Goal: Information Seeking & Learning: Learn about a topic

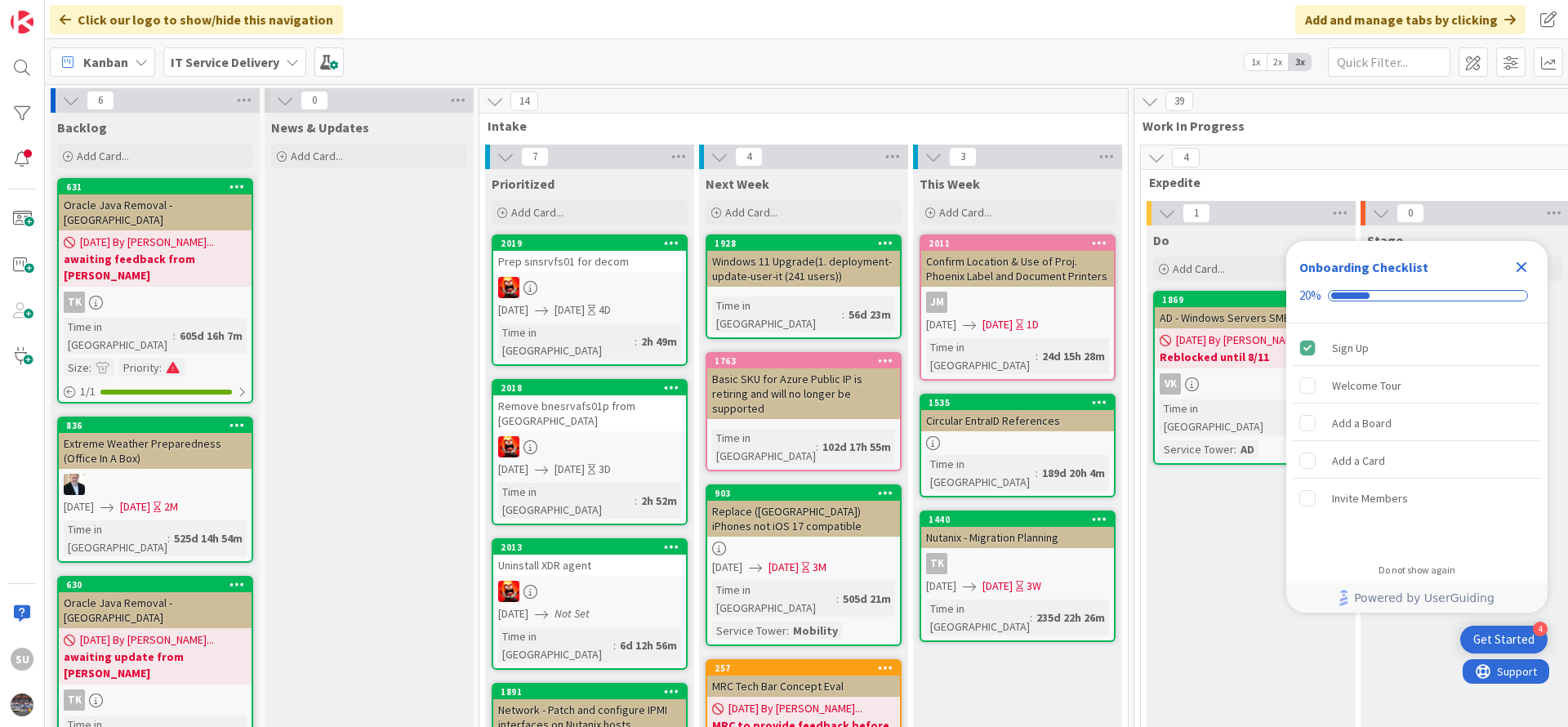
click at [1526, 264] on icon "Close Checklist" at bounding box center [1520, 267] width 19 height 19
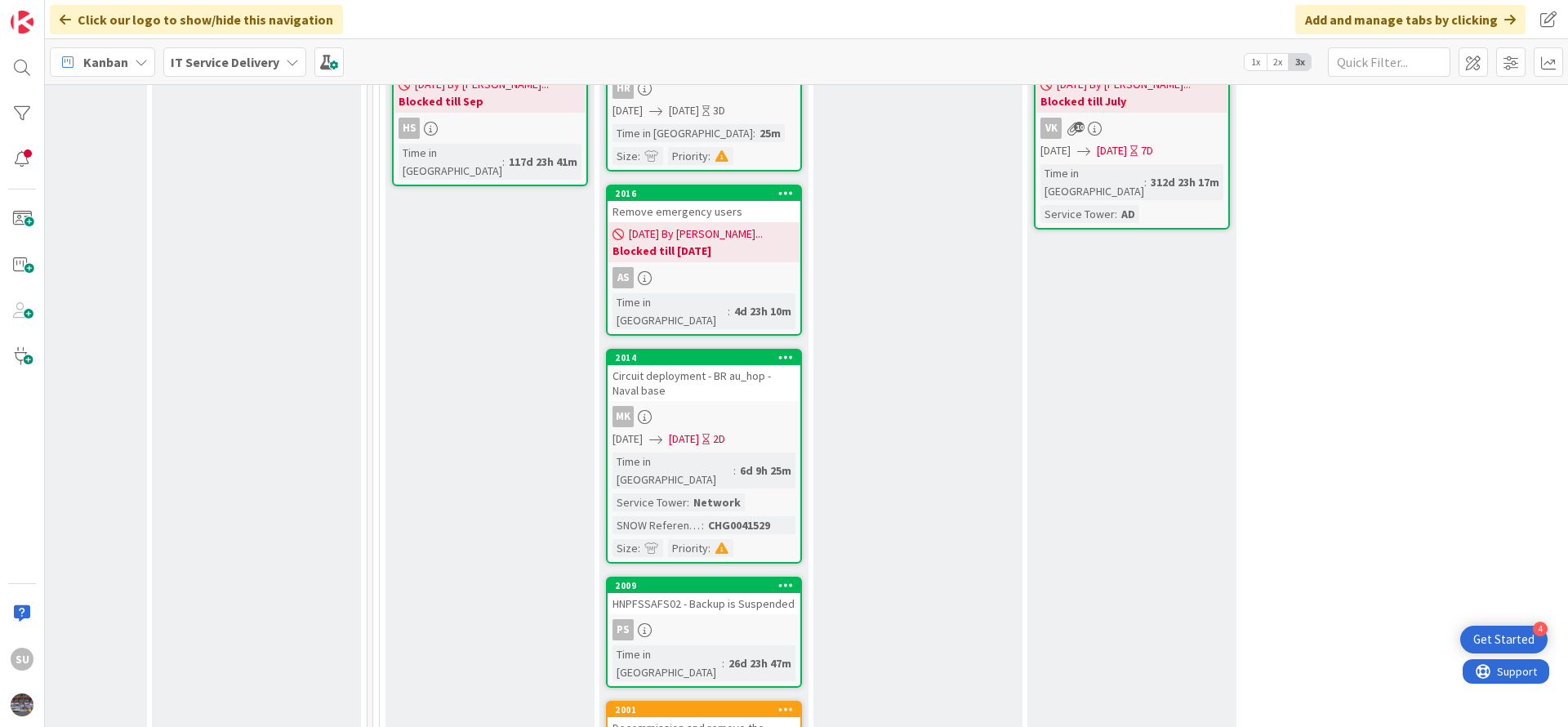
scroll to position [0, 761]
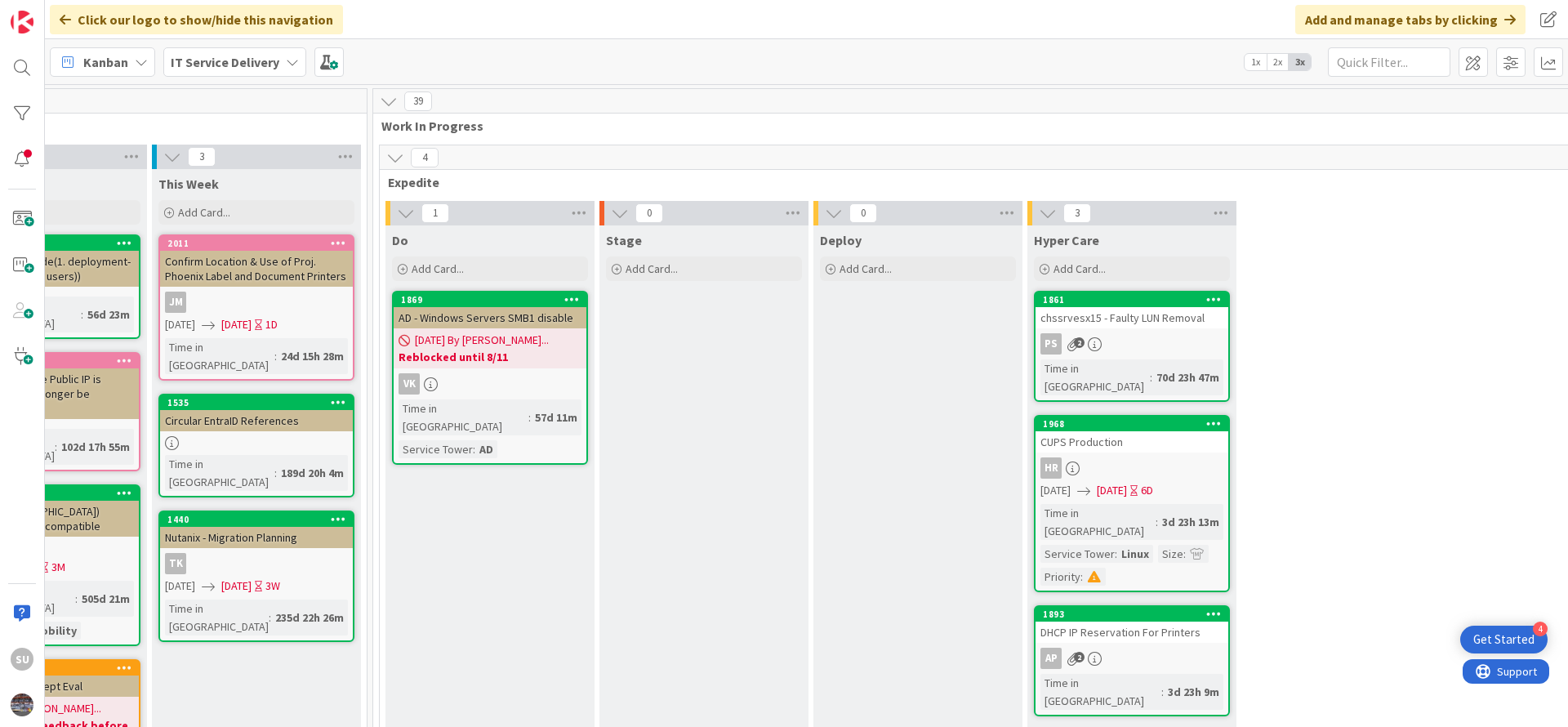
click at [1168, 339] on div "PS 2" at bounding box center [1132, 343] width 193 height 21
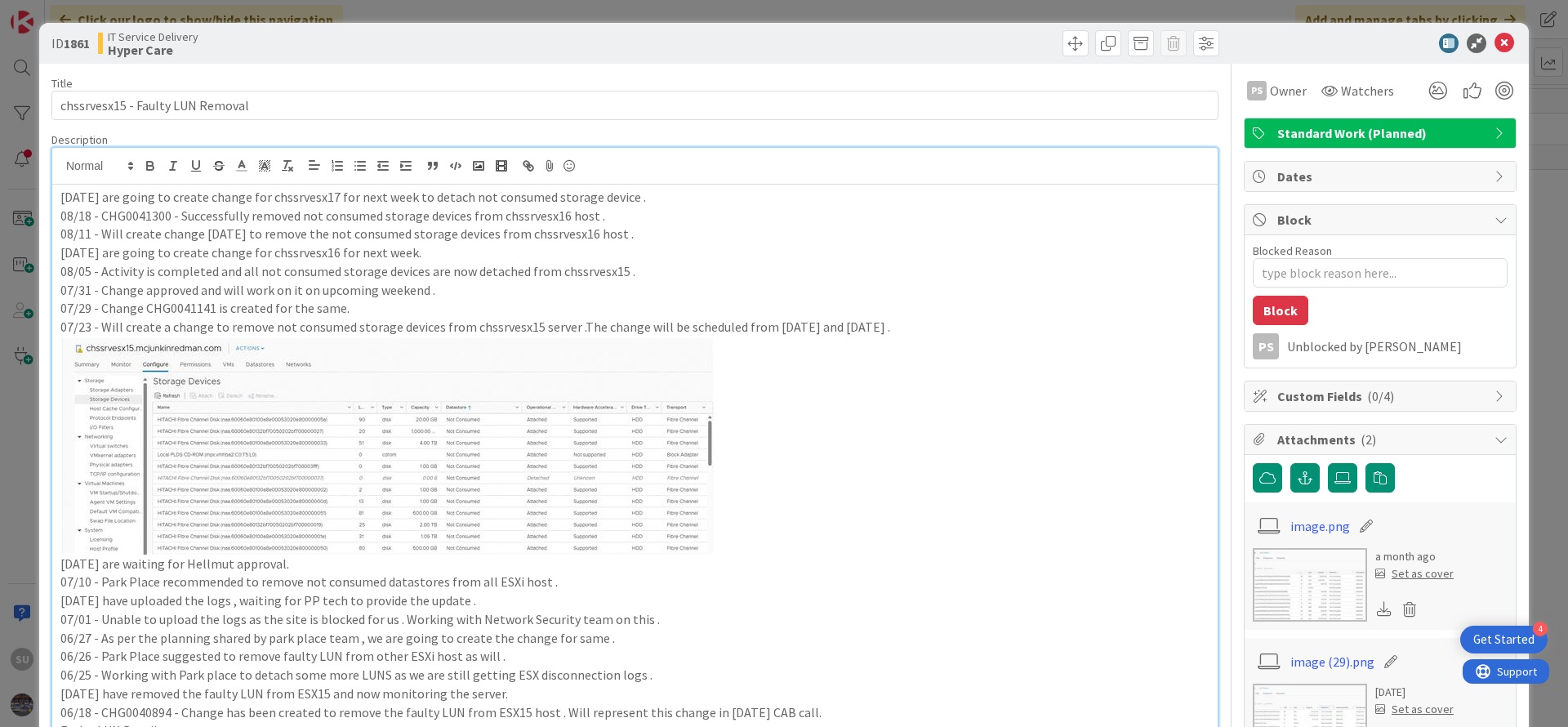
click at [55, 166] on div "SU [PERSON_NAME] just joined [DATE] are going to create change for chssrvesx17 …" at bounding box center [634, 507] width 1165 height 719
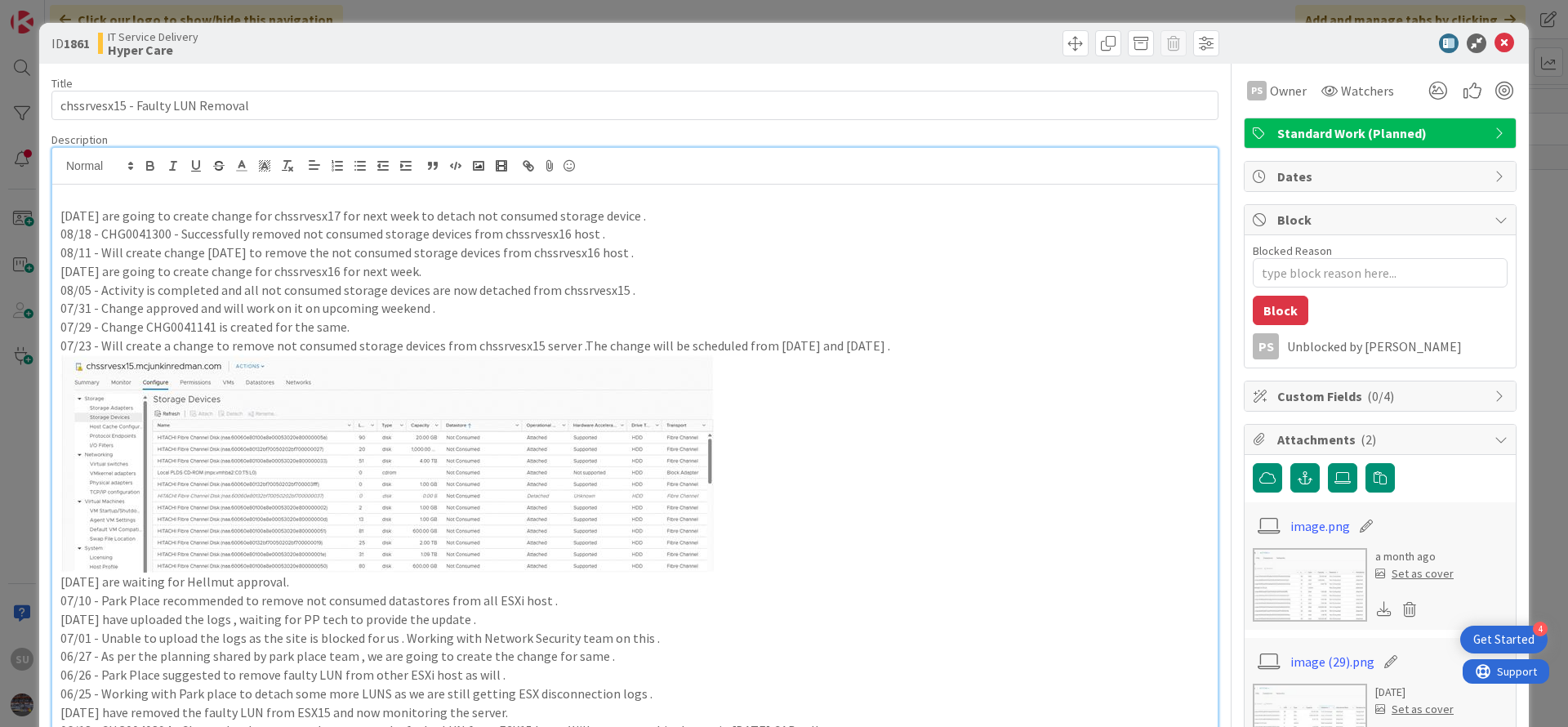
type textarea "x"
click at [305, 212] on p "[DATE] are going to create change for chssrvesx17 for next week to detach not c…" at bounding box center [634, 216] width 1149 height 18
copy p "chssrvesx17"
click at [193, 197] on p "09/02 - CHG0041611 -" at bounding box center [634, 197] width 1149 height 18
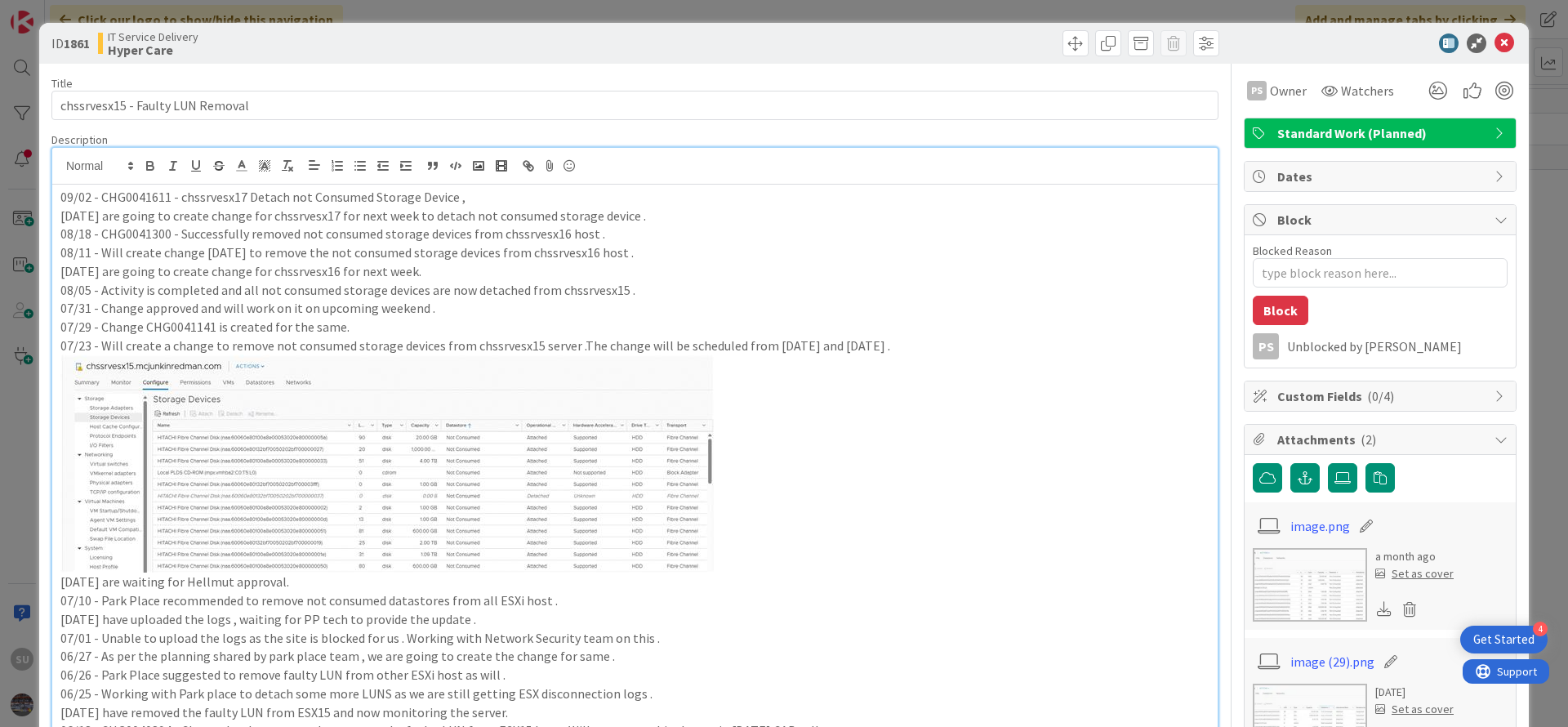
drag, startPoint x: 247, startPoint y: 198, endPoint x: 466, endPoint y: 199, distance: 219.0
click at [466, 199] on p "09/02 - CHG0041611 - chssrvesx17 Detach not Consumed Storage Device ," at bounding box center [634, 197] width 1149 height 18
click at [98, 201] on p "09/02 - CHG0041611" at bounding box center [634, 197] width 1149 height 18
click at [1494, 44] on icon at bounding box center [1503, 43] width 19 height 19
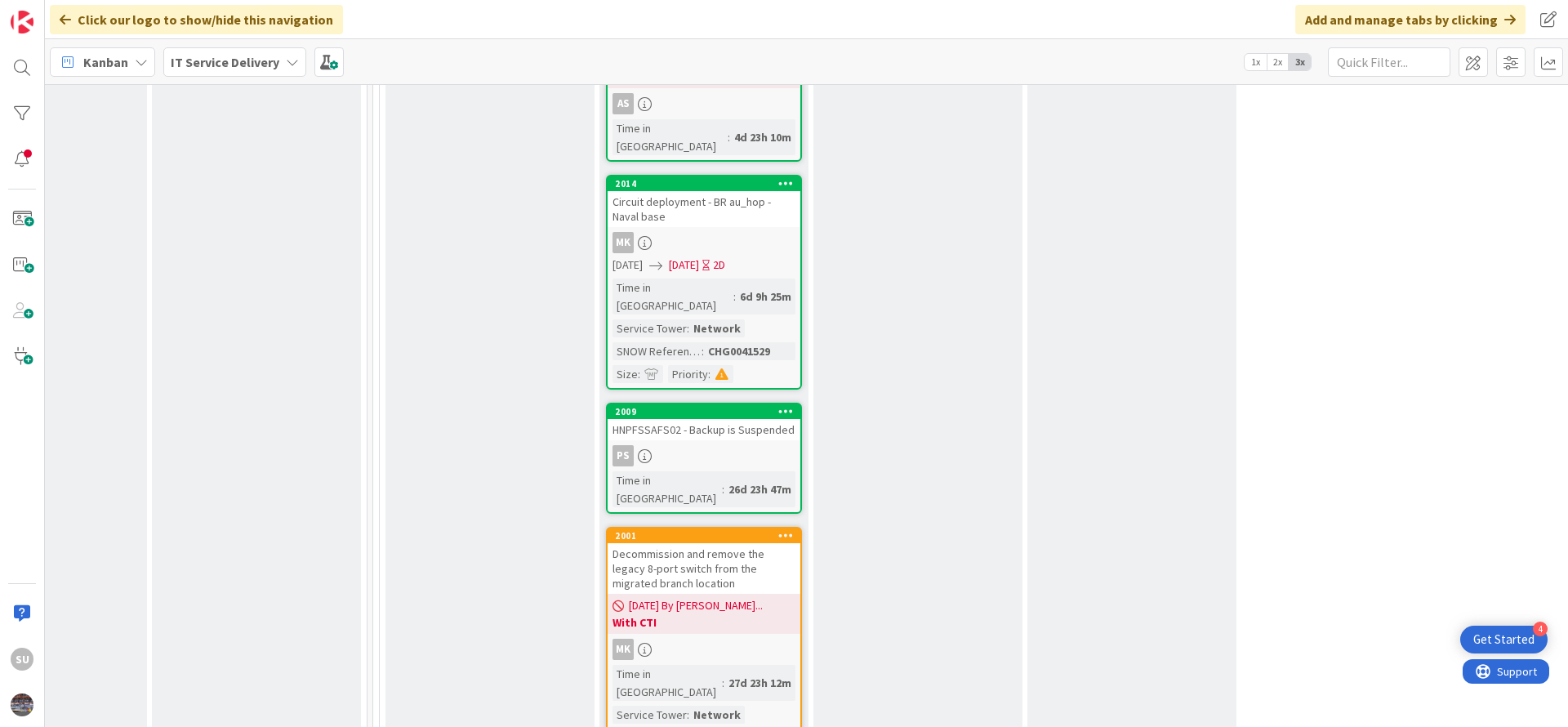
scroll to position [1103, 761]
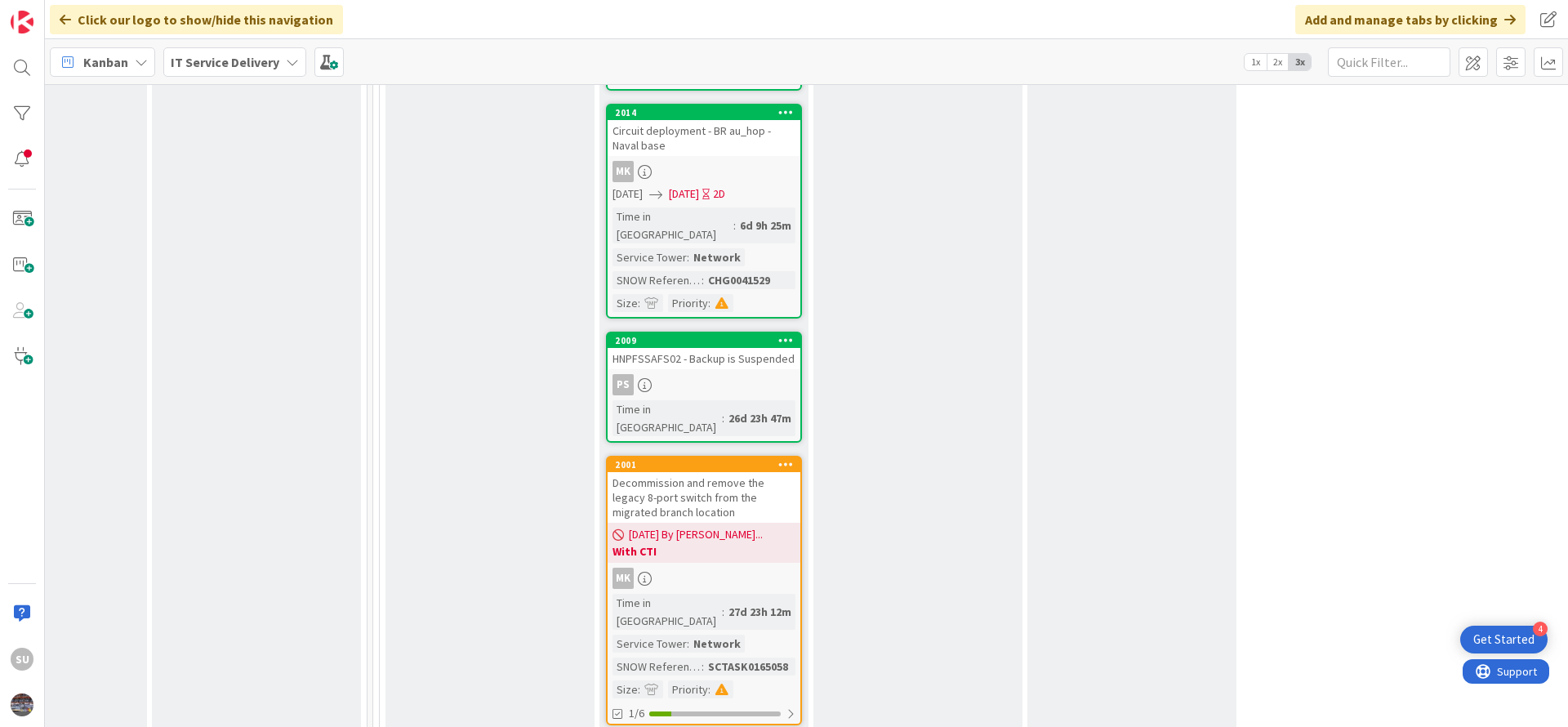
click at [743, 374] on div "PS" at bounding box center [704, 384] width 193 height 21
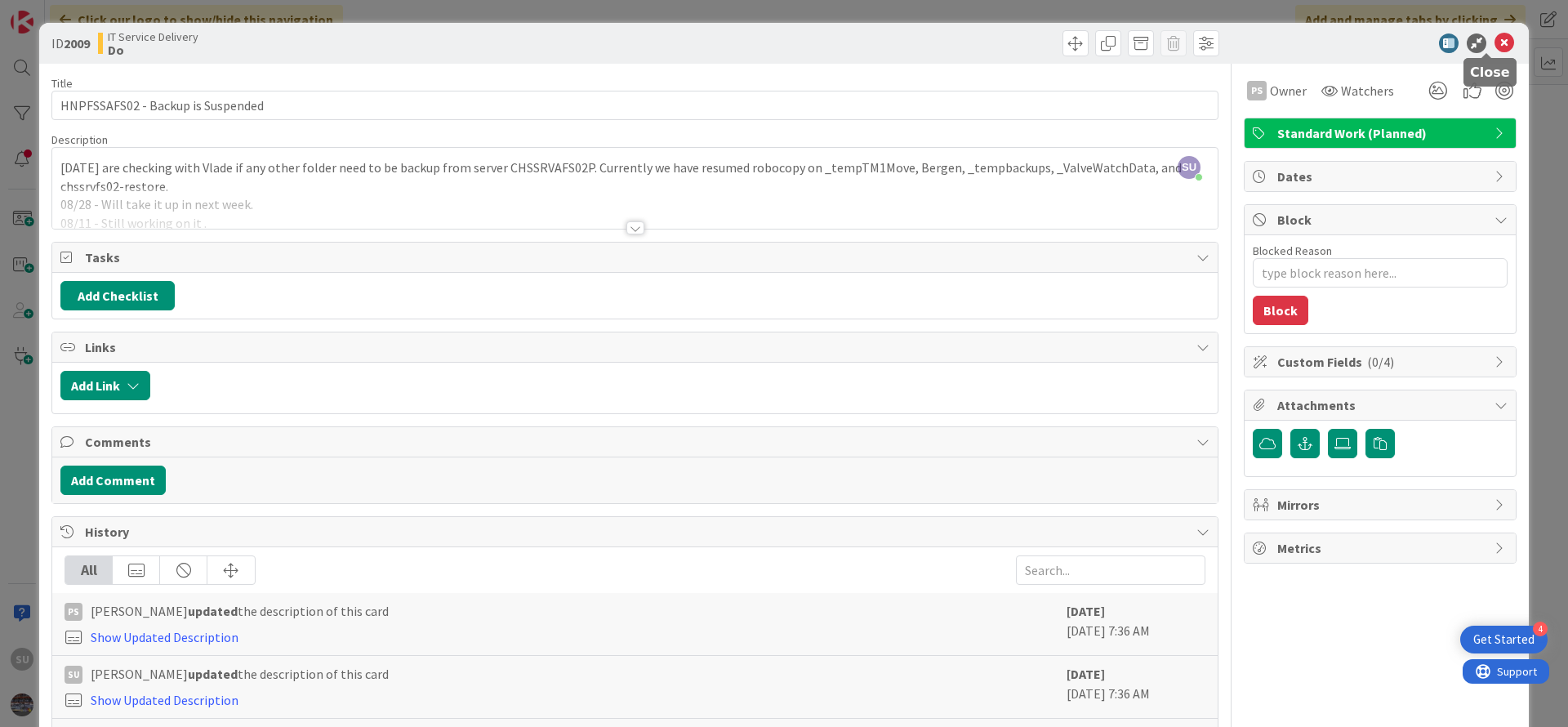
click at [1494, 44] on icon at bounding box center [1503, 43] width 19 height 19
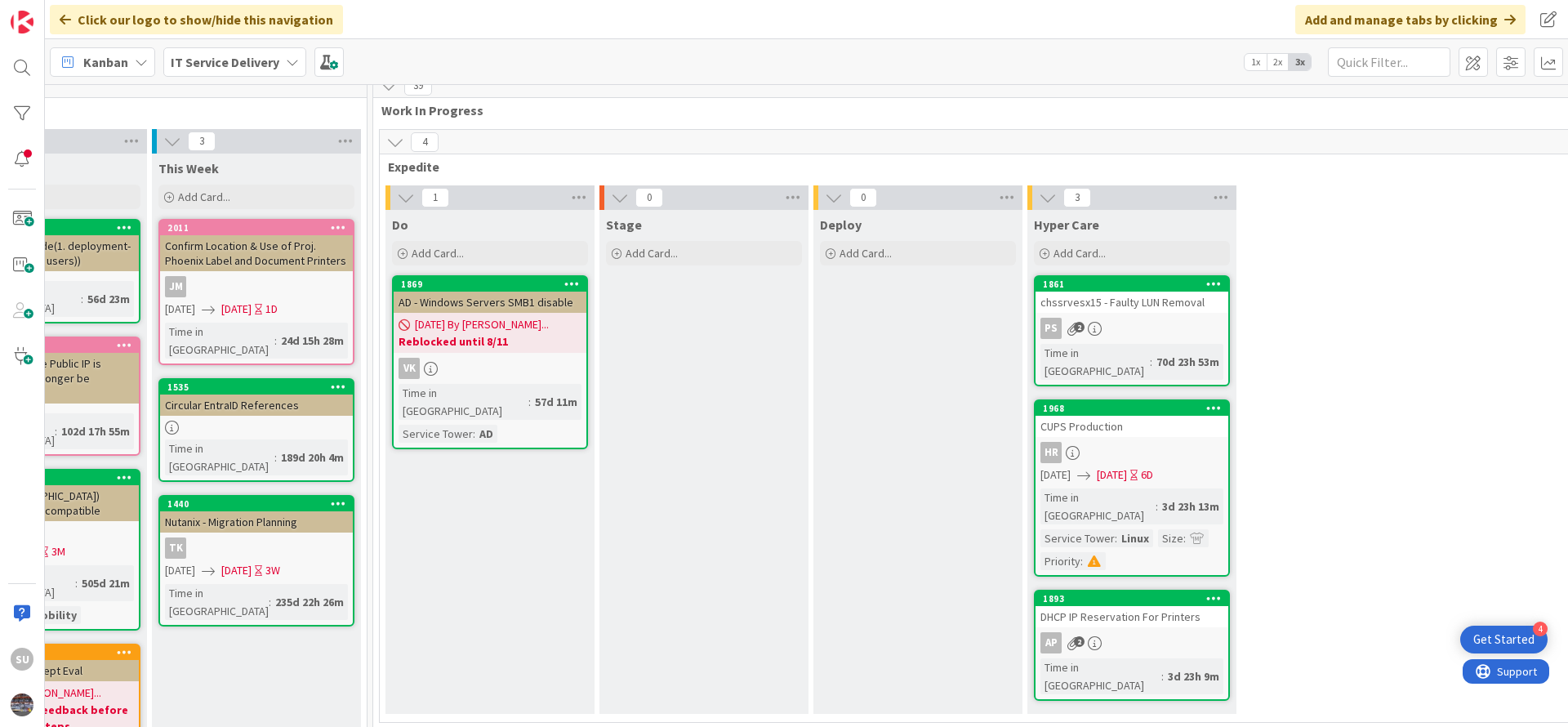
scroll to position [0, 761]
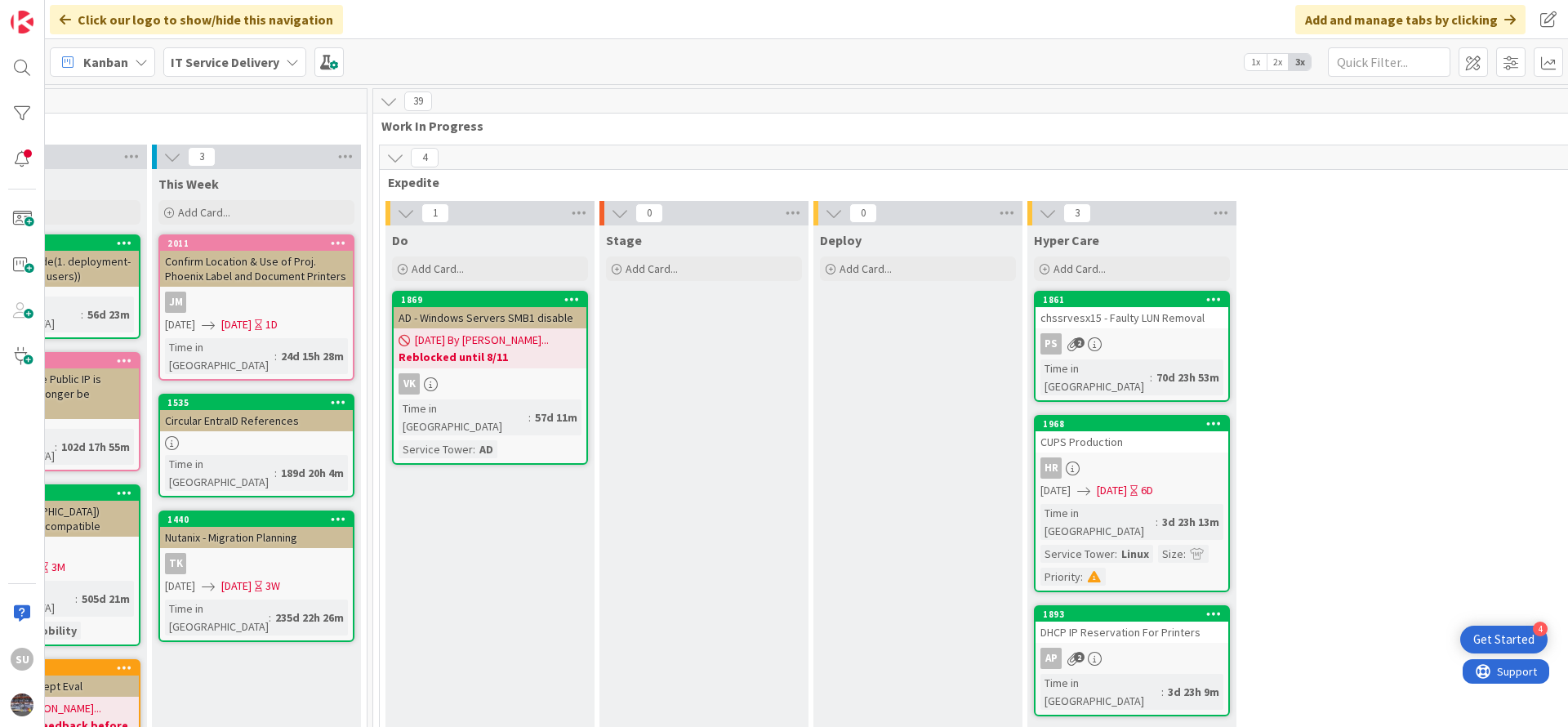
click at [1178, 352] on div "PS 2" at bounding box center [1132, 343] width 193 height 21
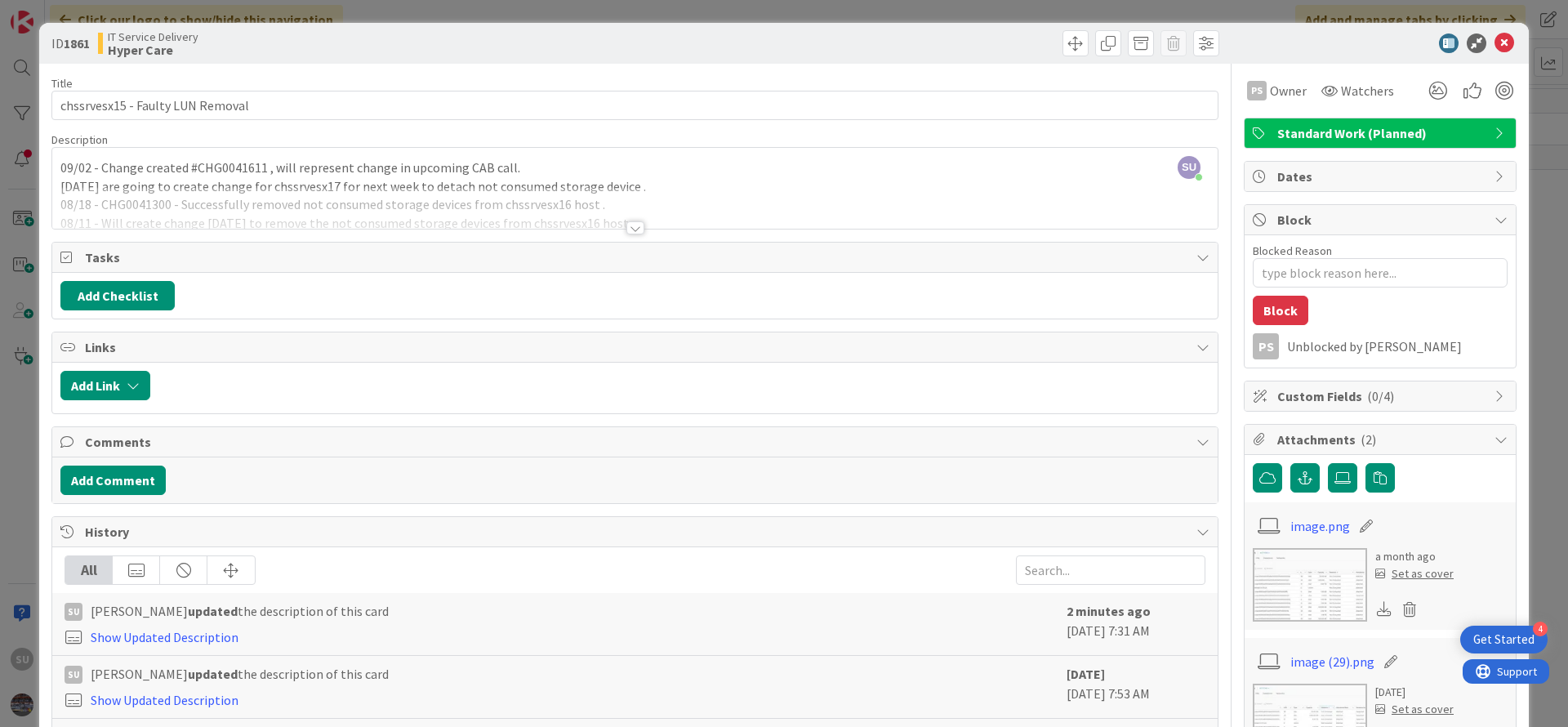
click at [626, 226] on div at bounding box center [634, 228] width 18 height 13
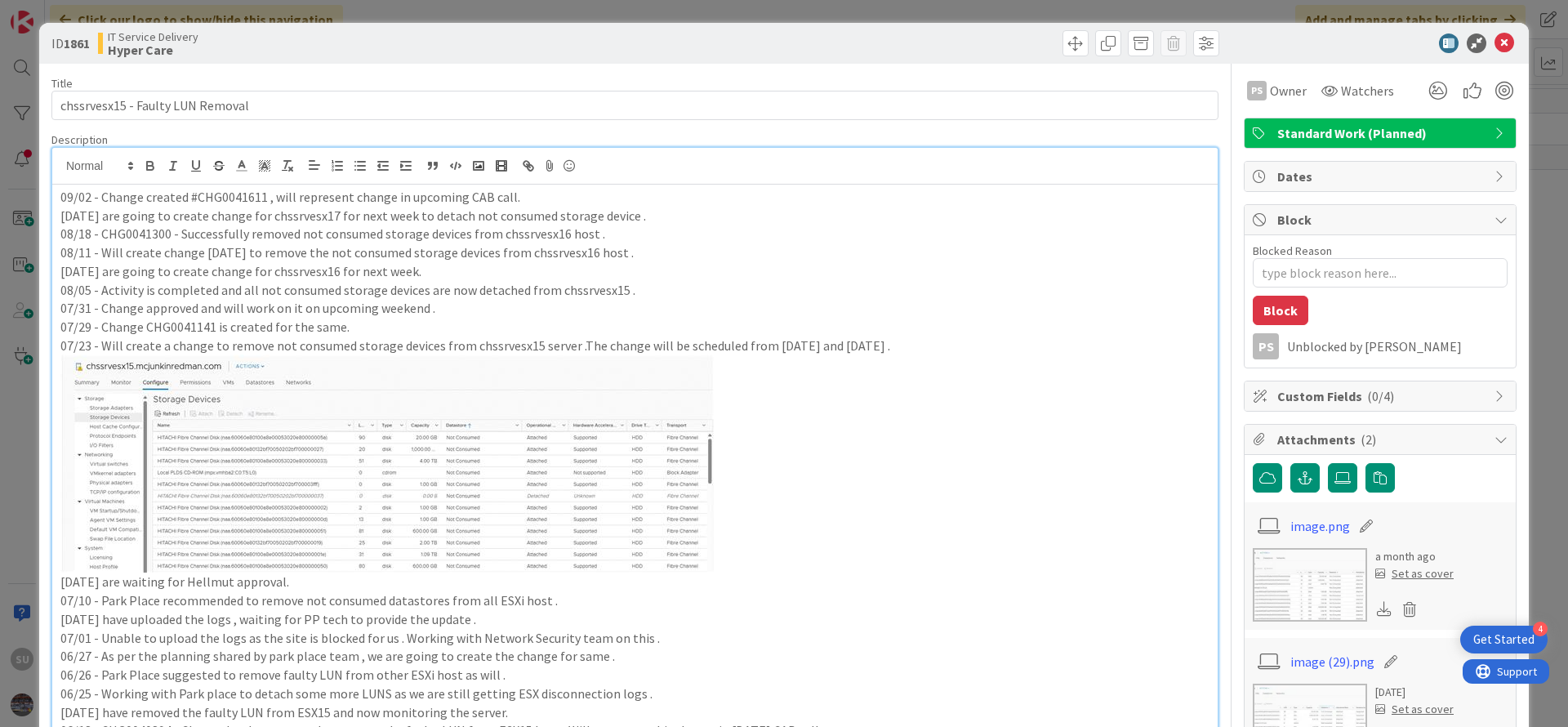
click at [232, 201] on p "09/02 - Change created #CHG0041611 , will represent change in upcoming CAB call." at bounding box center [634, 197] width 1149 height 18
click at [1494, 39] on icon at bounding box center [1503, 43] width 19 height 19
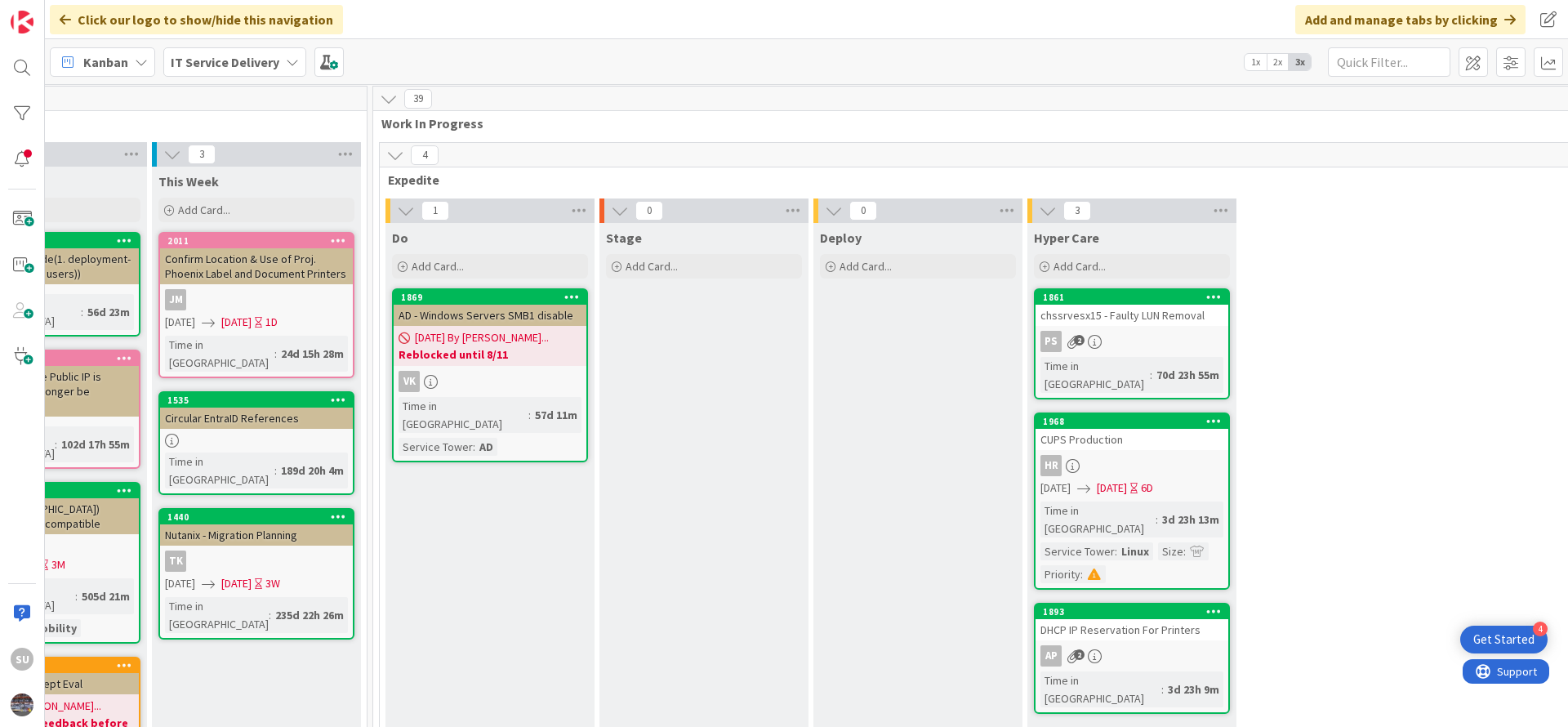
scroll to position [0, 761]
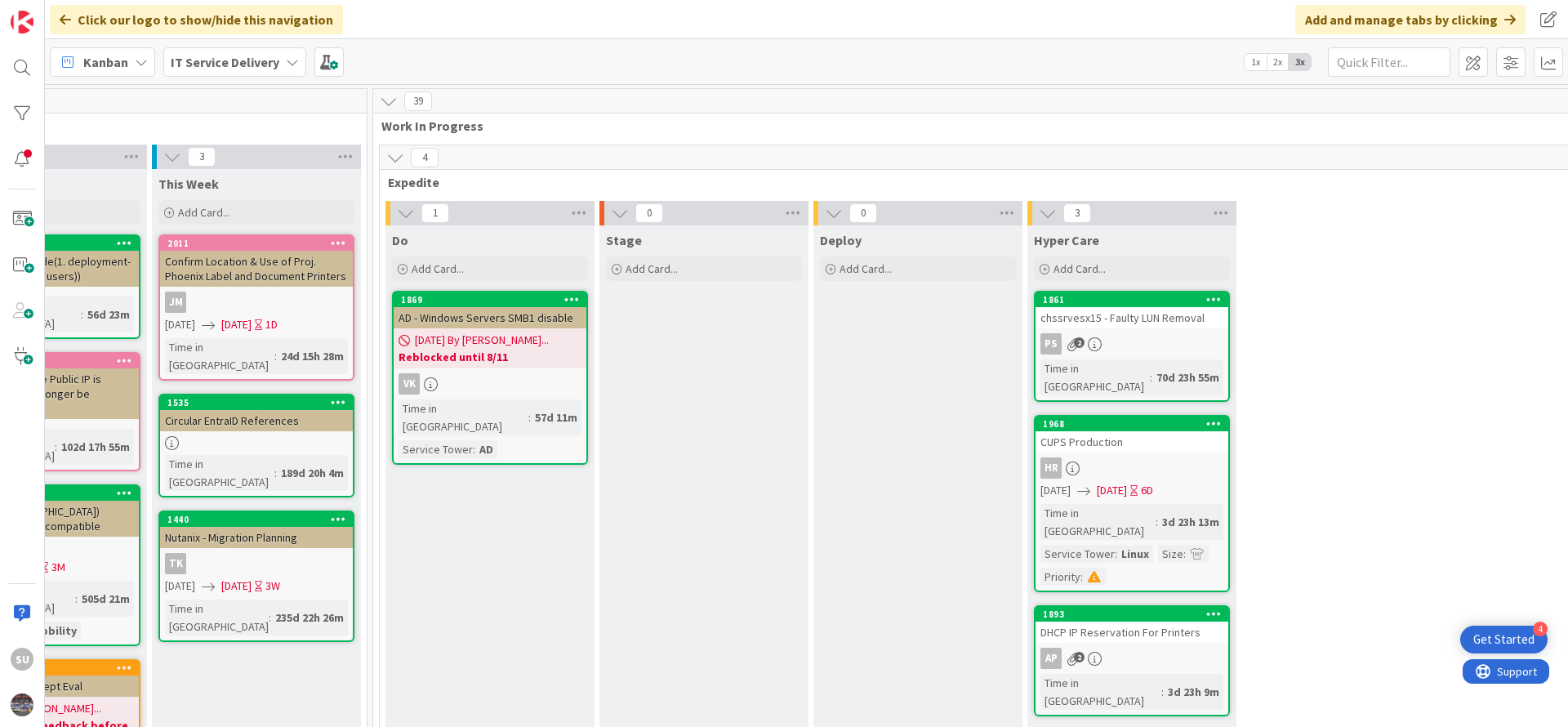
click at [1146, 351] on div "PS 2" at bounding box center [1132, 343] width 193 height 21
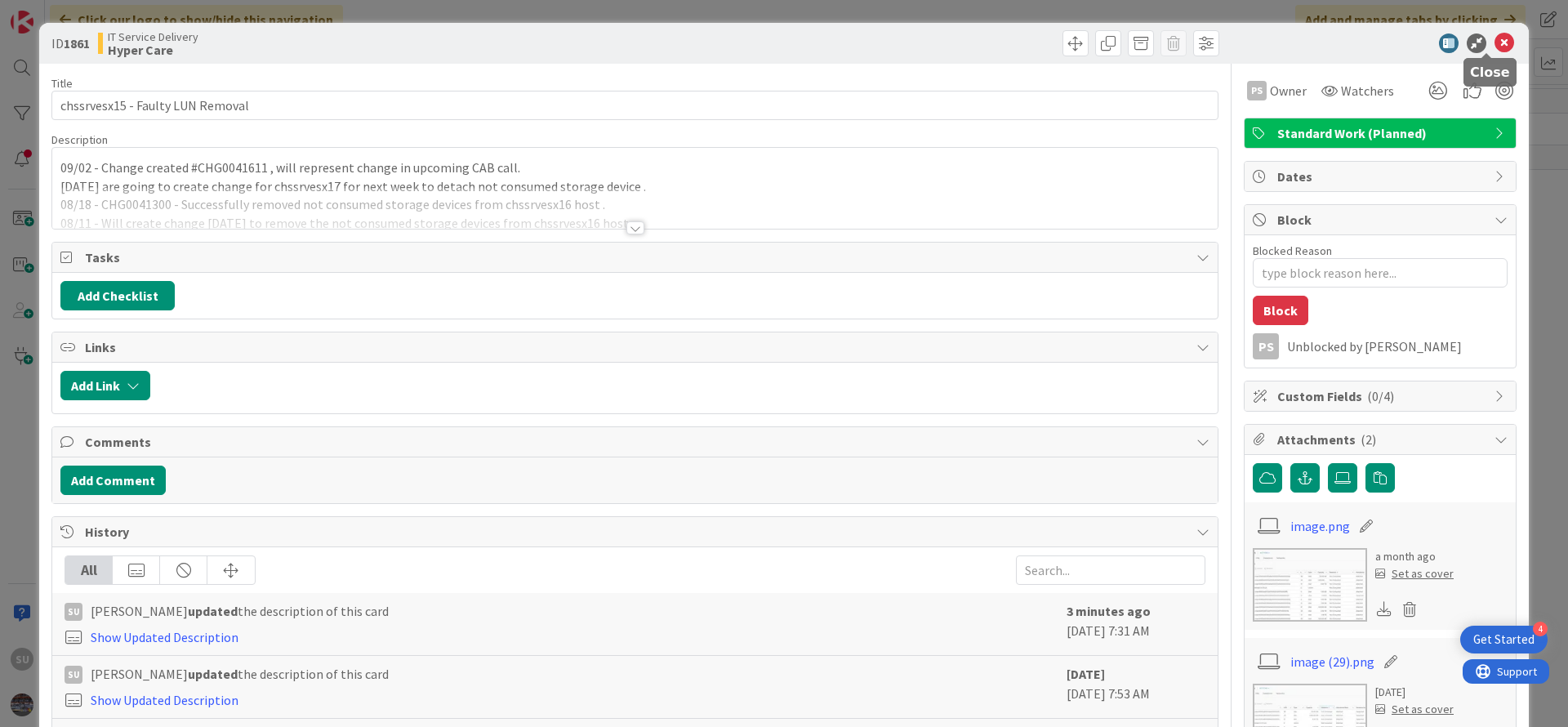
click at [1494, 44] on icon at bounding box center [1503, 43] width 19 height 19
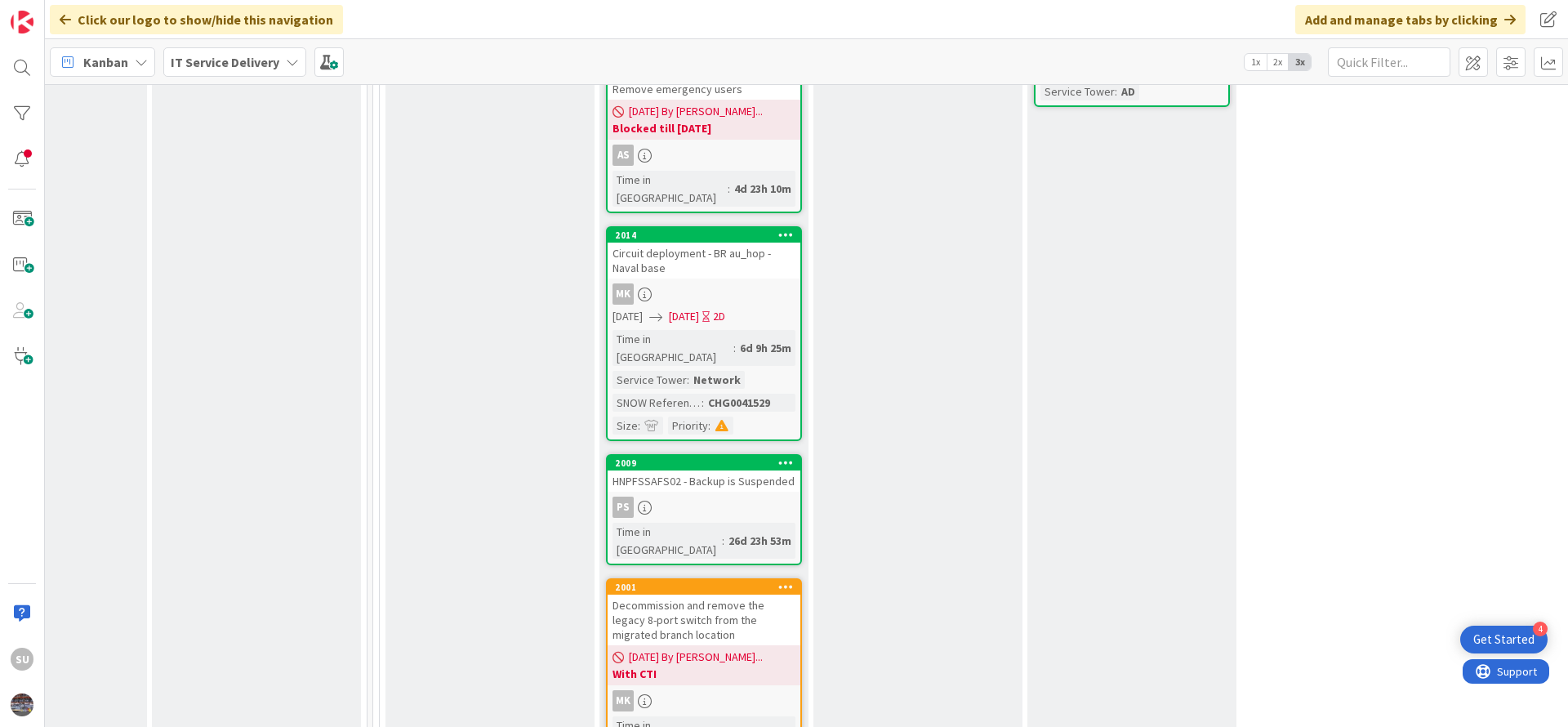
scroll to position [1103, 761]
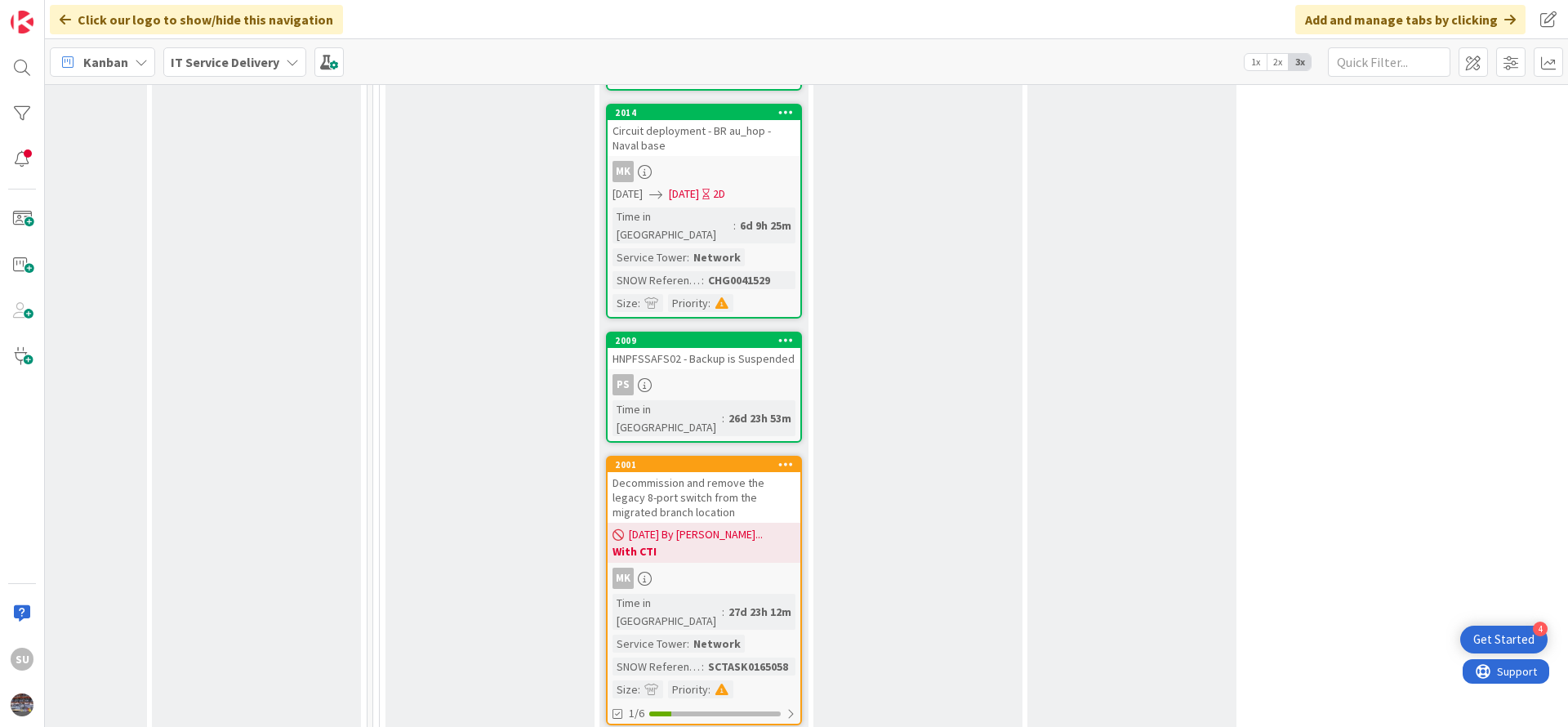
click at [718, 374] on div "PS" at bounding box center [704, 384] width 193 height 21
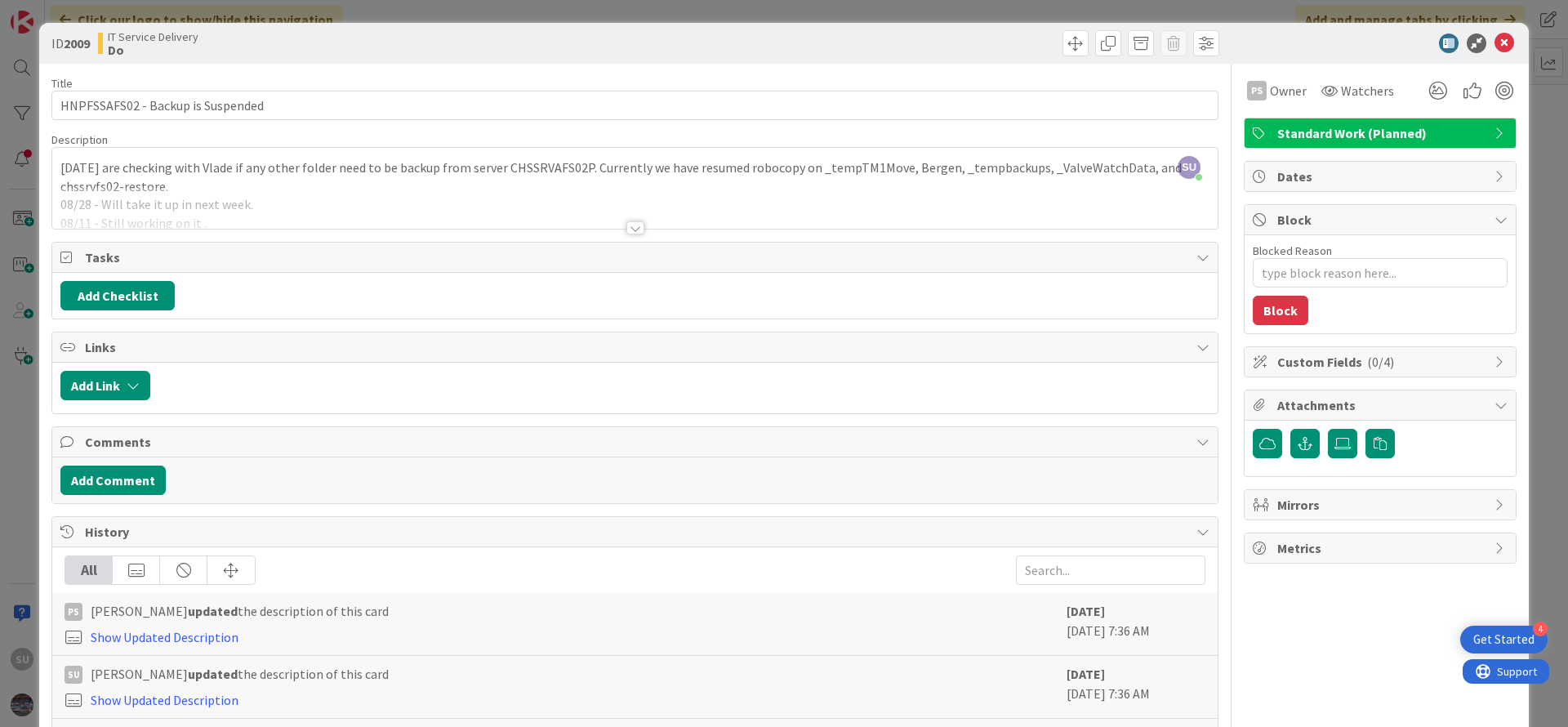
click at [626, 228] on div at bounding box center [634, 228] width 18 height 13
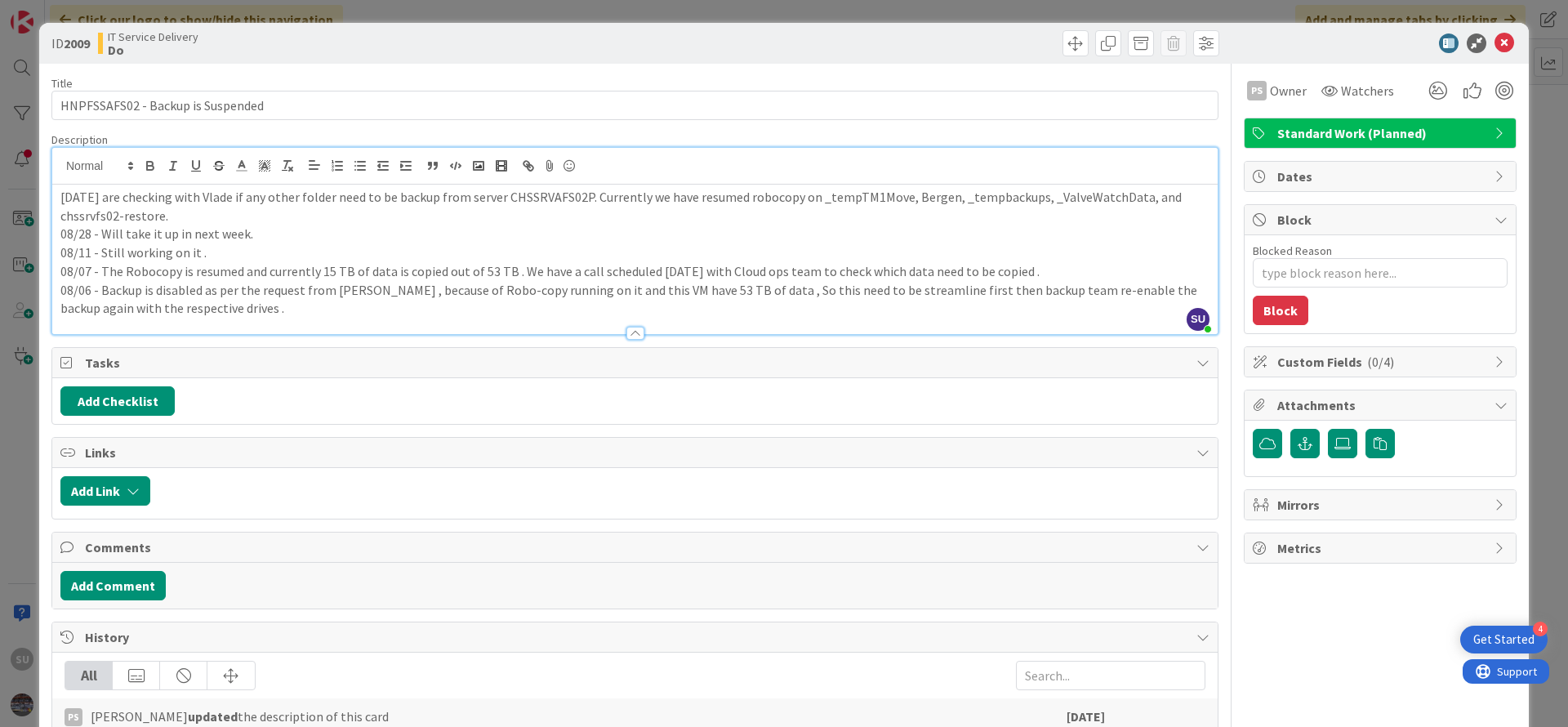
click at [60, 195] on p "[DATE] are checking with Vlade if any other folder need to be backup from serve…" at bounding box center [634, 207] width 1149 height 37
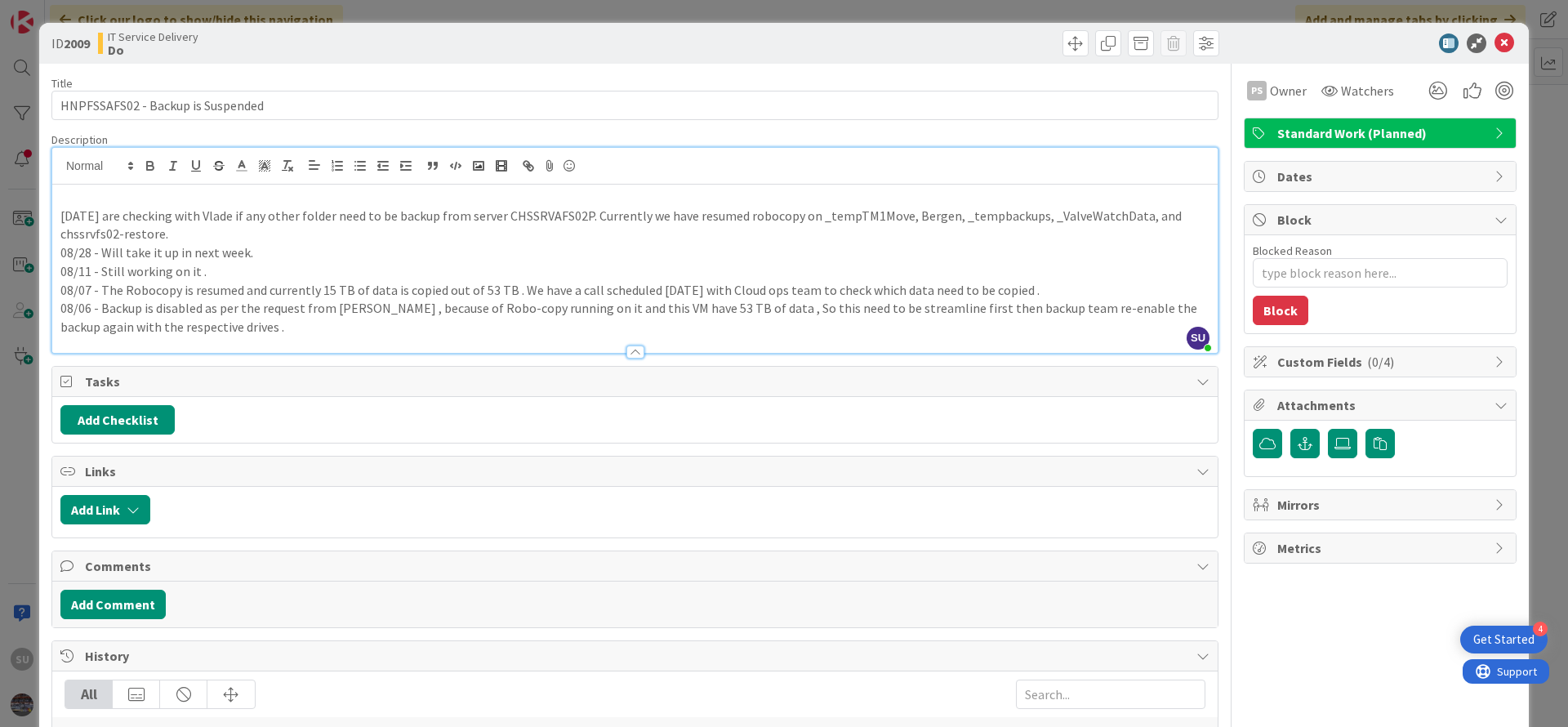
type textarea "x"
click at [260, 201] on p "09/02 - Robocopy is completed" at bounding box center [634, 197] width 1149 height 18
click at [523, 199] on p "09/02 - Robocopy is completed and copied folder/files are getting synced with A…" at bounding box center [634, 197] width 1149 height 18
click at [231, 198] on p "09/02 - Robocopy is completed and copied folder/files are getting synced with A…" at bounding box center [634, 197] width 1149 height 18
drag, startPoint x: 568, startPoint y: 190, endPoint x: 250, endPoint y: 201, distance: 318.2
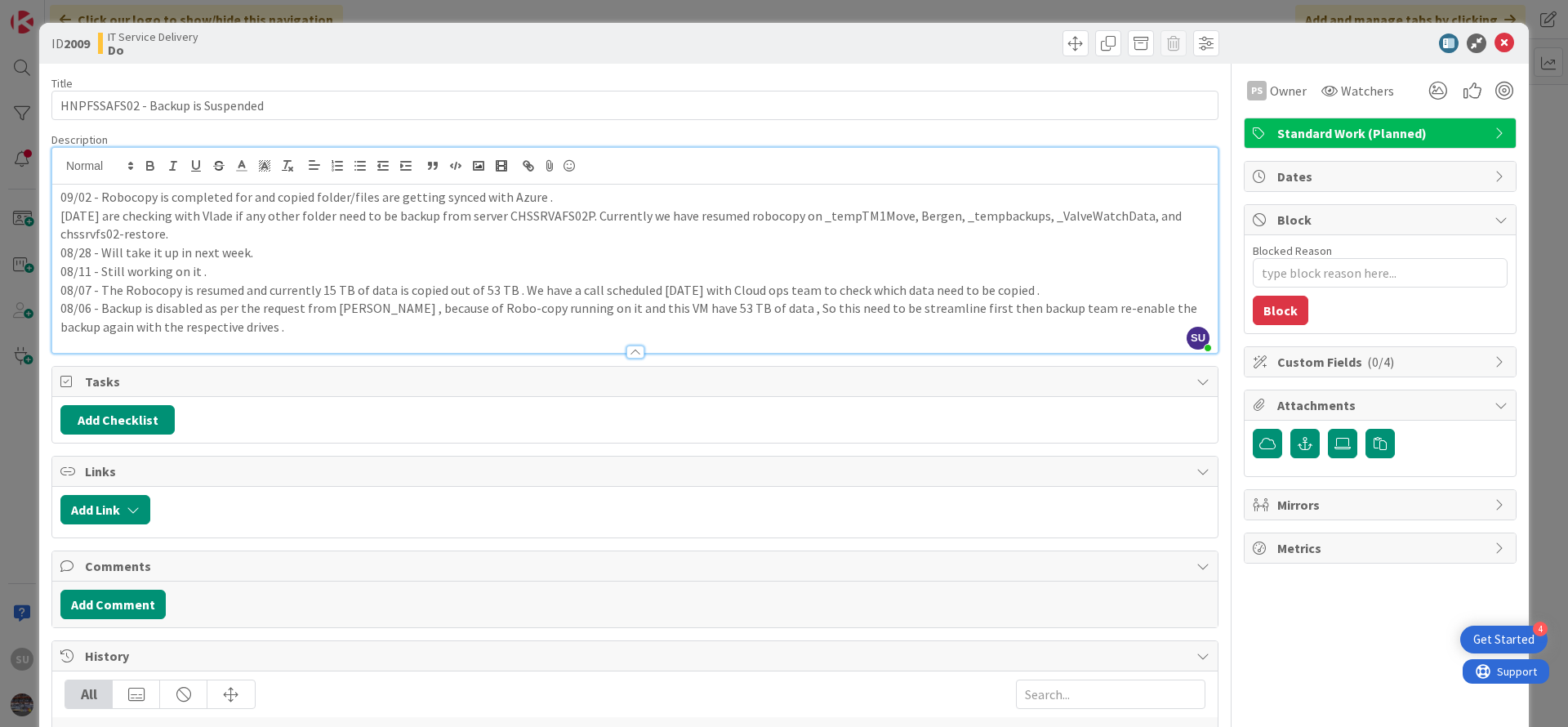
click at [250, 201] on p "09/02 - Robocopy is completed for and copied folder/files are getting synced wi…" at bounding box center [634, 197] width 1149 height 18
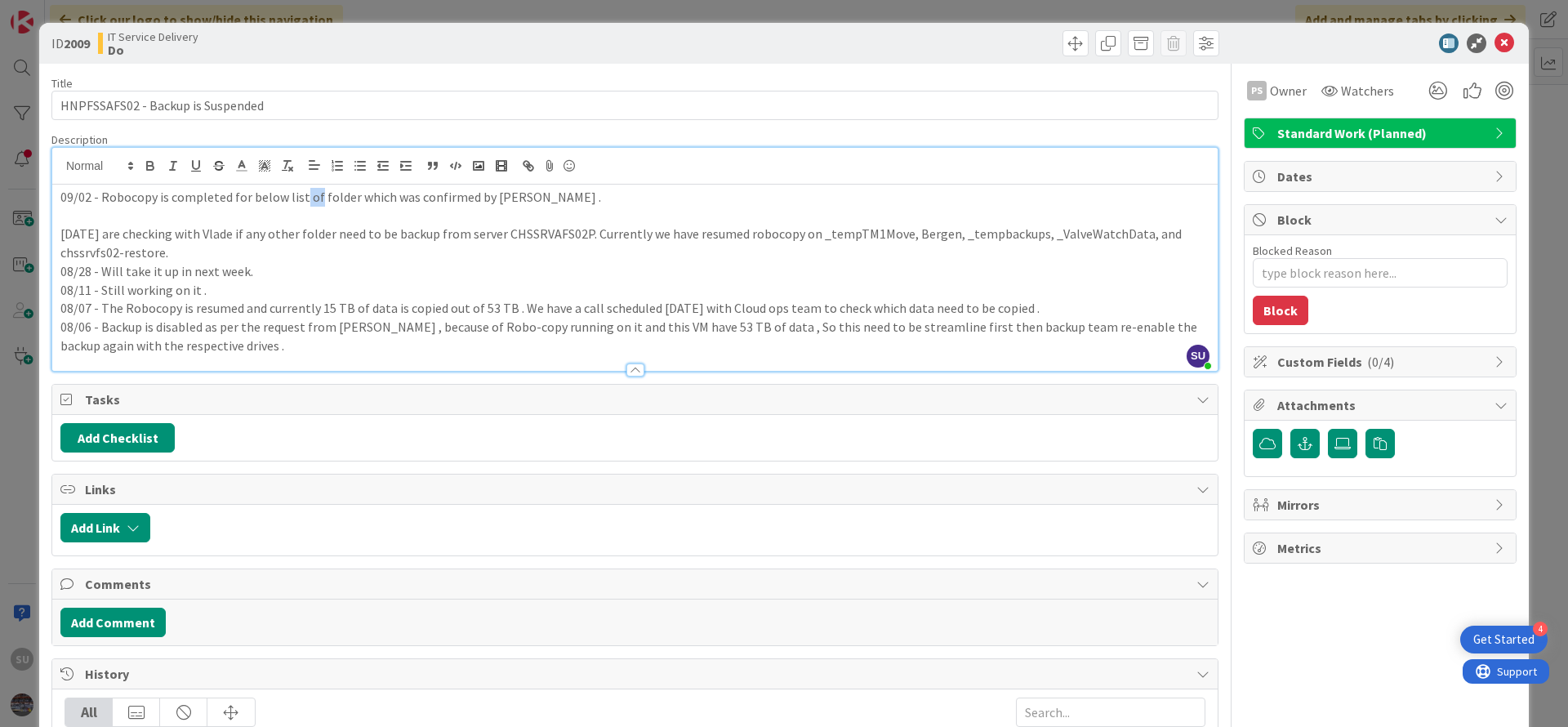
drag, startPoint x: 314, startPoint y: 199, endPoint x: 299, endPoint y: 201, distance: 15.1
click at [299, 201] on p "09/02 - Robocopy is completed for below list of folder which was confirmed by […" at bounding box center [634, 197] width 1149 height 18
click at [73, 212] on p at bounding box center [634, 216] width 1149 height 18
click at [59, 216] on div "09/02 - Robocopy is completed for below listed folder which was confirmed by [P…" at bounding box center [634, 278] width 1165 height 186
click at [524, 208] on p "_tempTM1Move, [GEOGRAPHIC_DATA], _tempbackups, _ValveWatchData, and chssrvfs02-…" at bounding box center [634, 216] width 1149 height 18
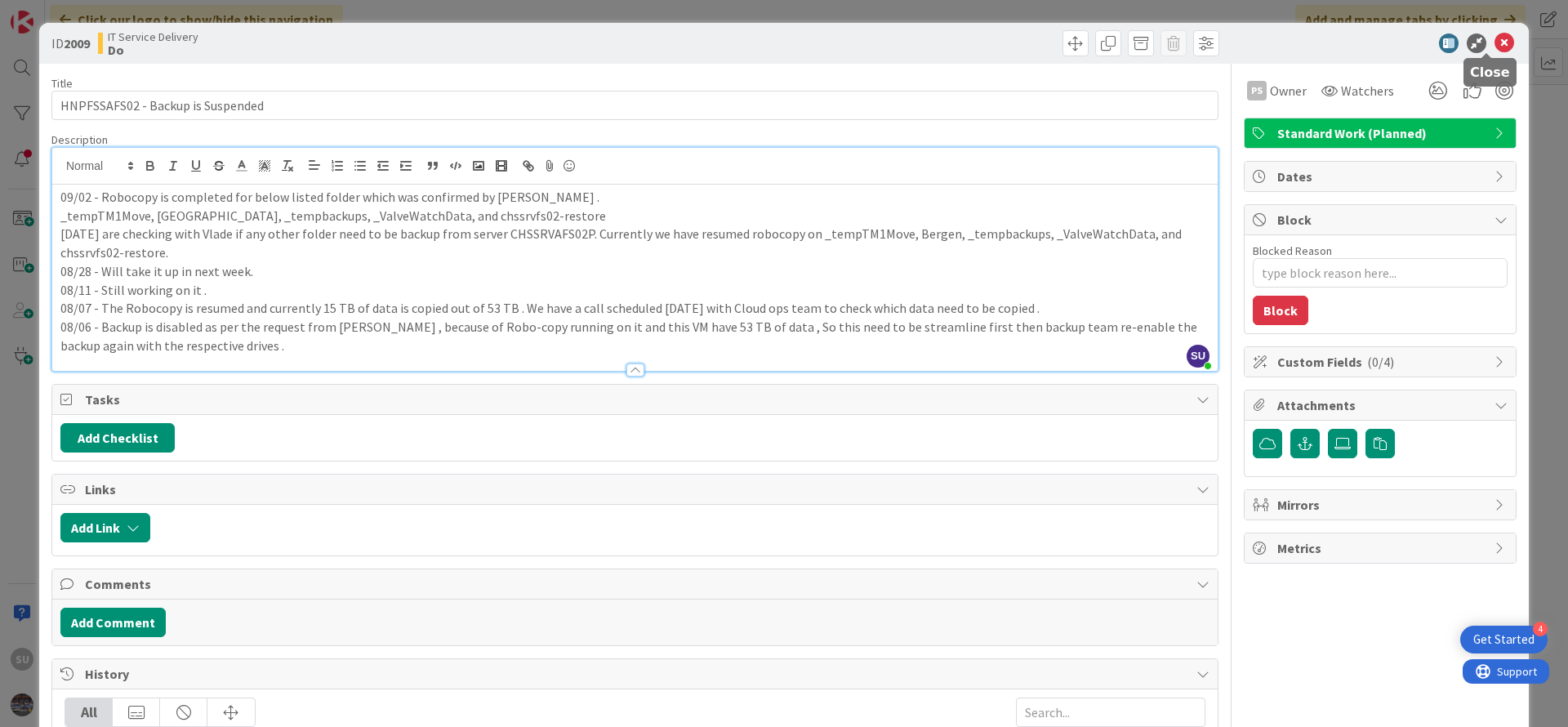
click at [1494, 44] on icon at bounding box center [1503, 43] width 19 height 19
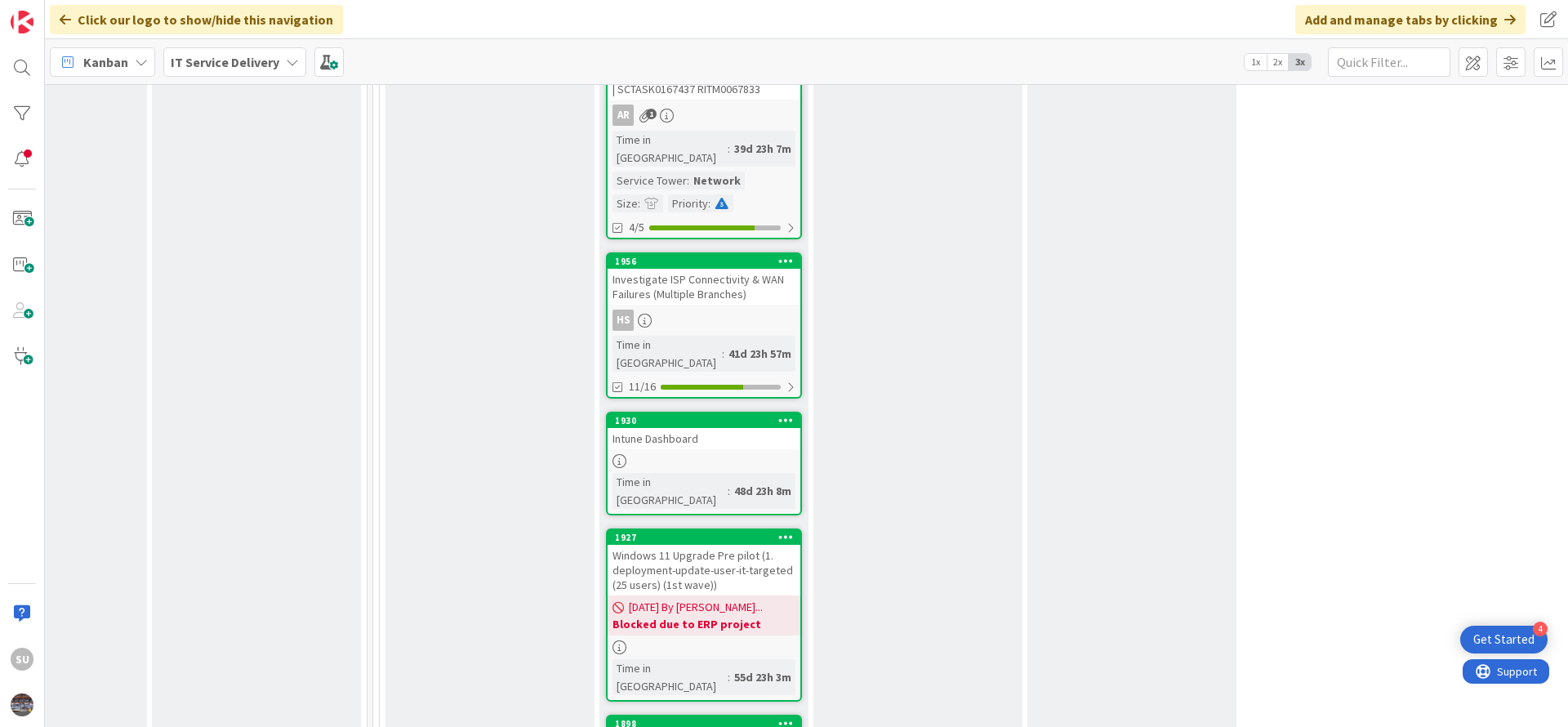
scroll to position [2451, 761]
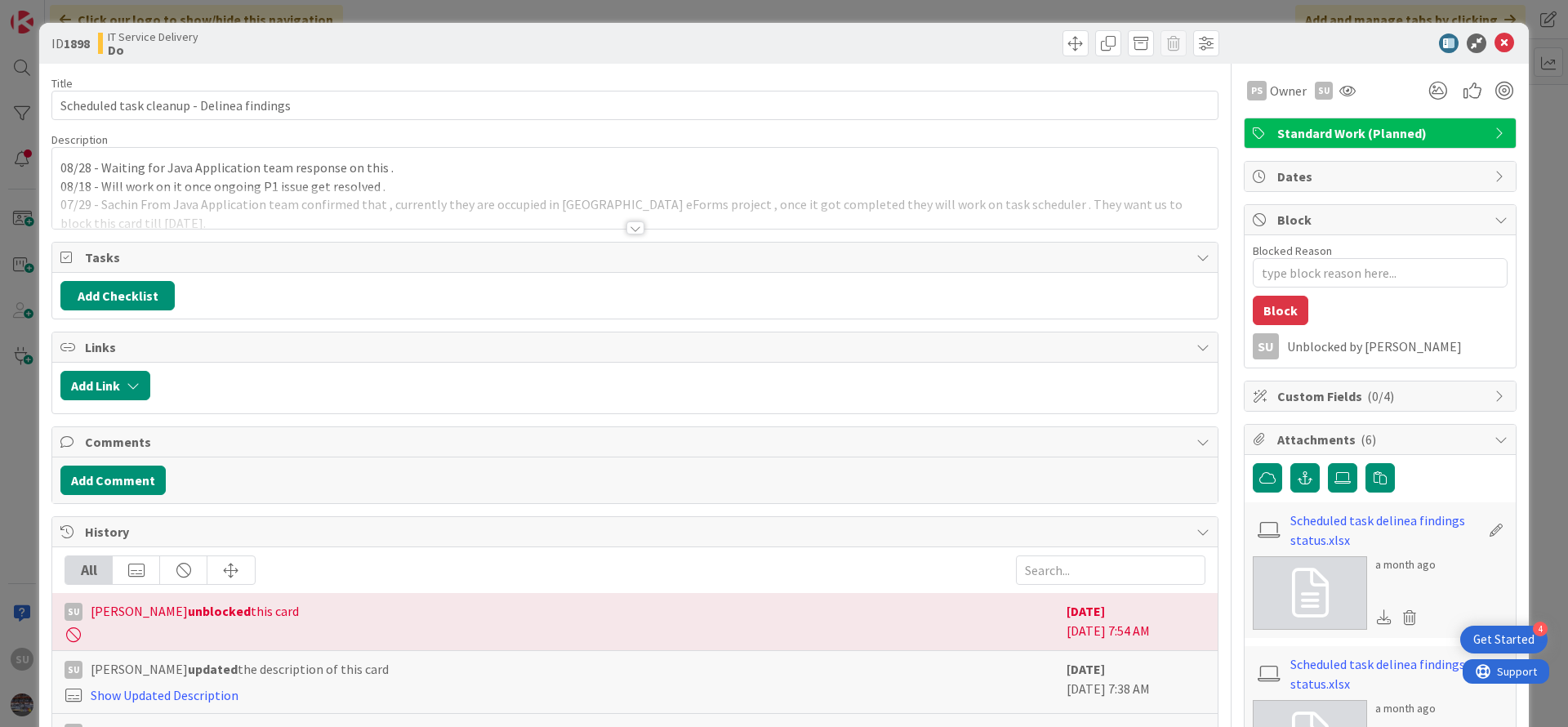
click at [626, 230] on div at bounding box center [634, 228] width 18 height 13
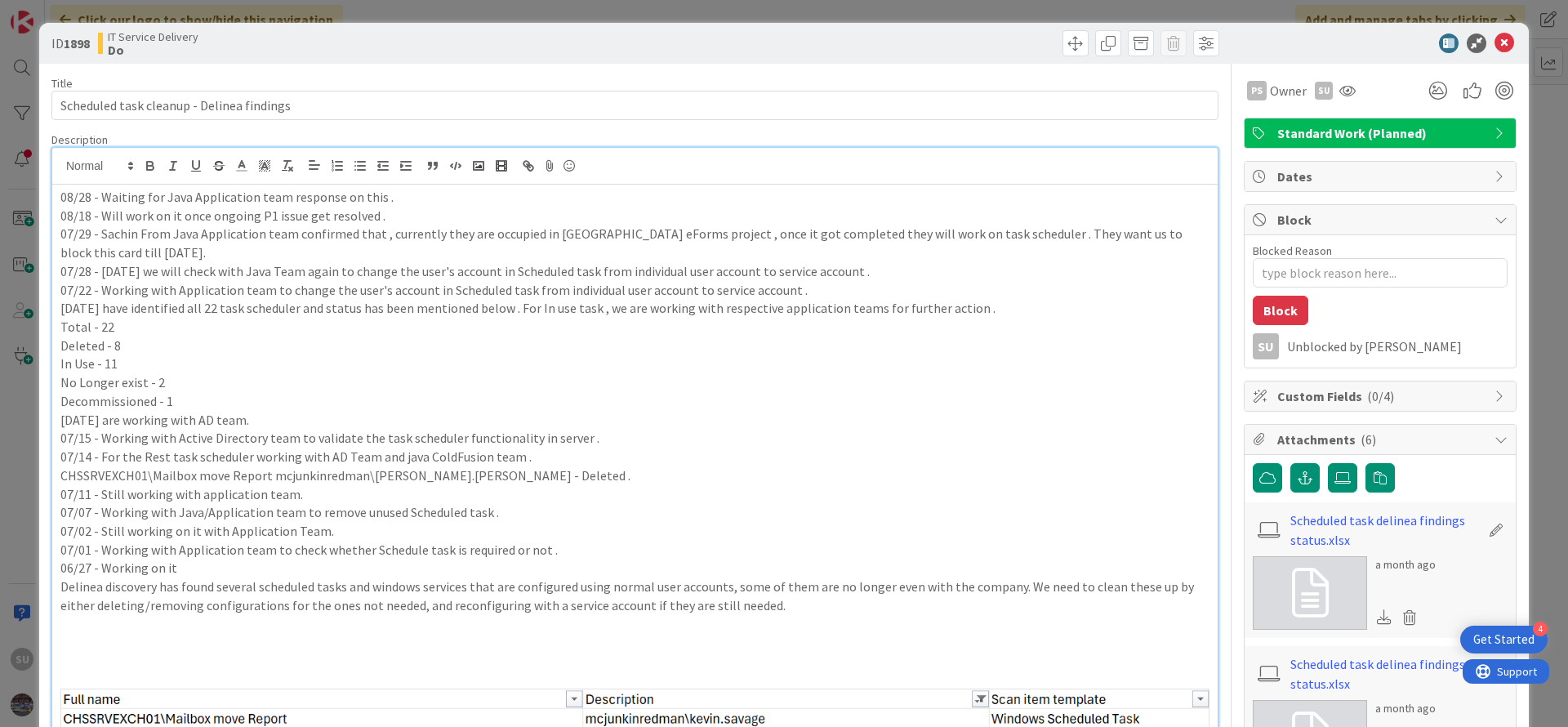
click at [58, 197] on div "08/28 - Waiting for Java Application team response on this . 08/18 - Will work …" at bounding box center [634, 667] width 1165 height 966
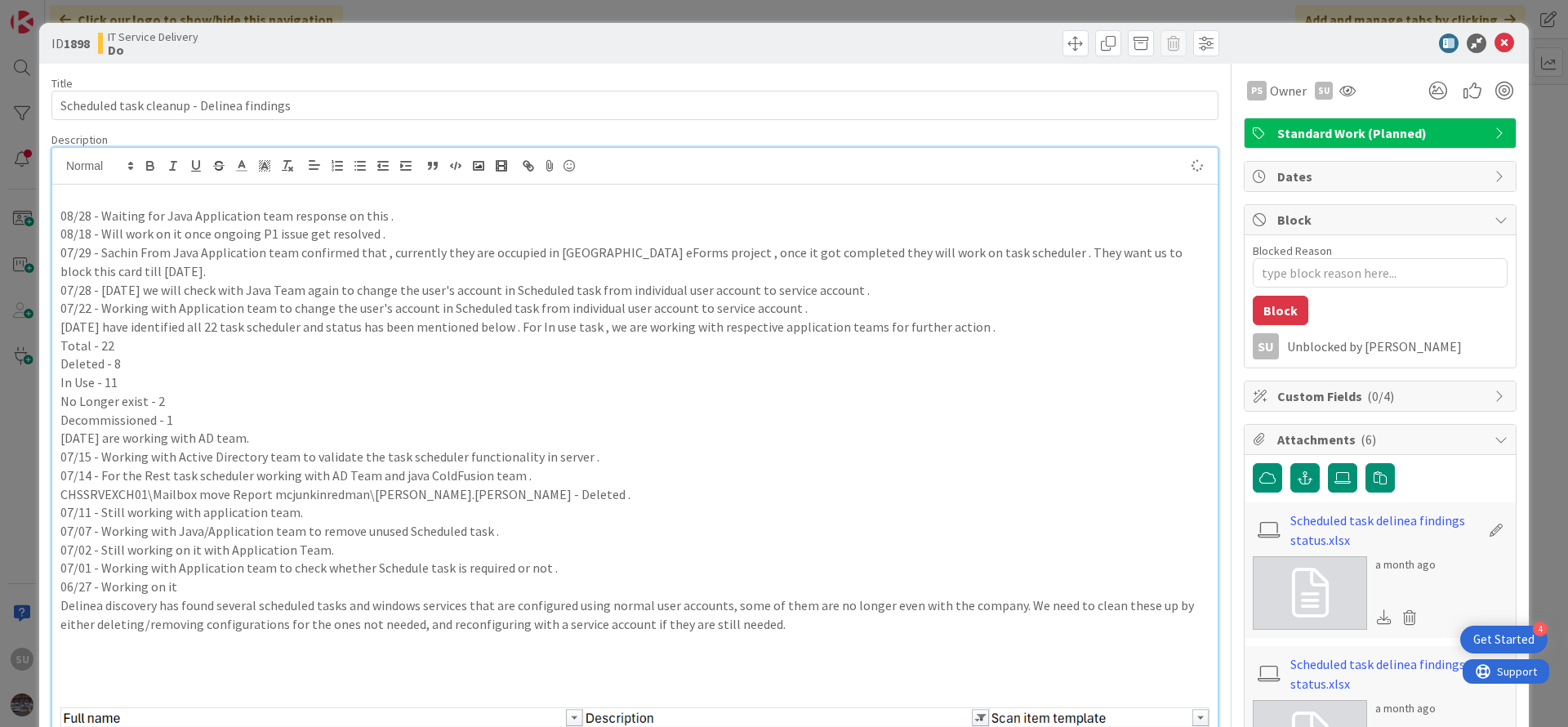
type textarea "x"
click at [1494, 45] on icon at bounding box center [1503, 43] width 19 height 19
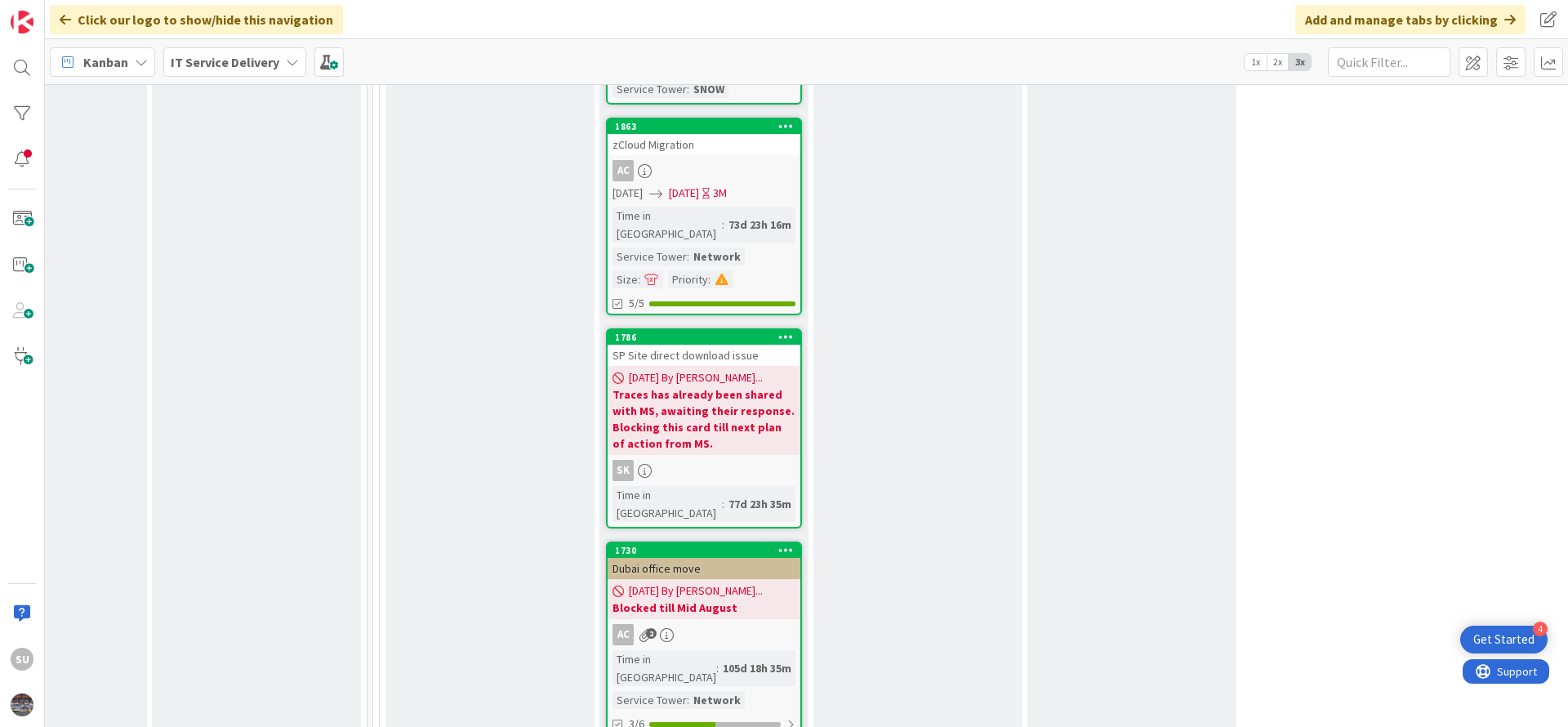
scroll to position [3554, 761]
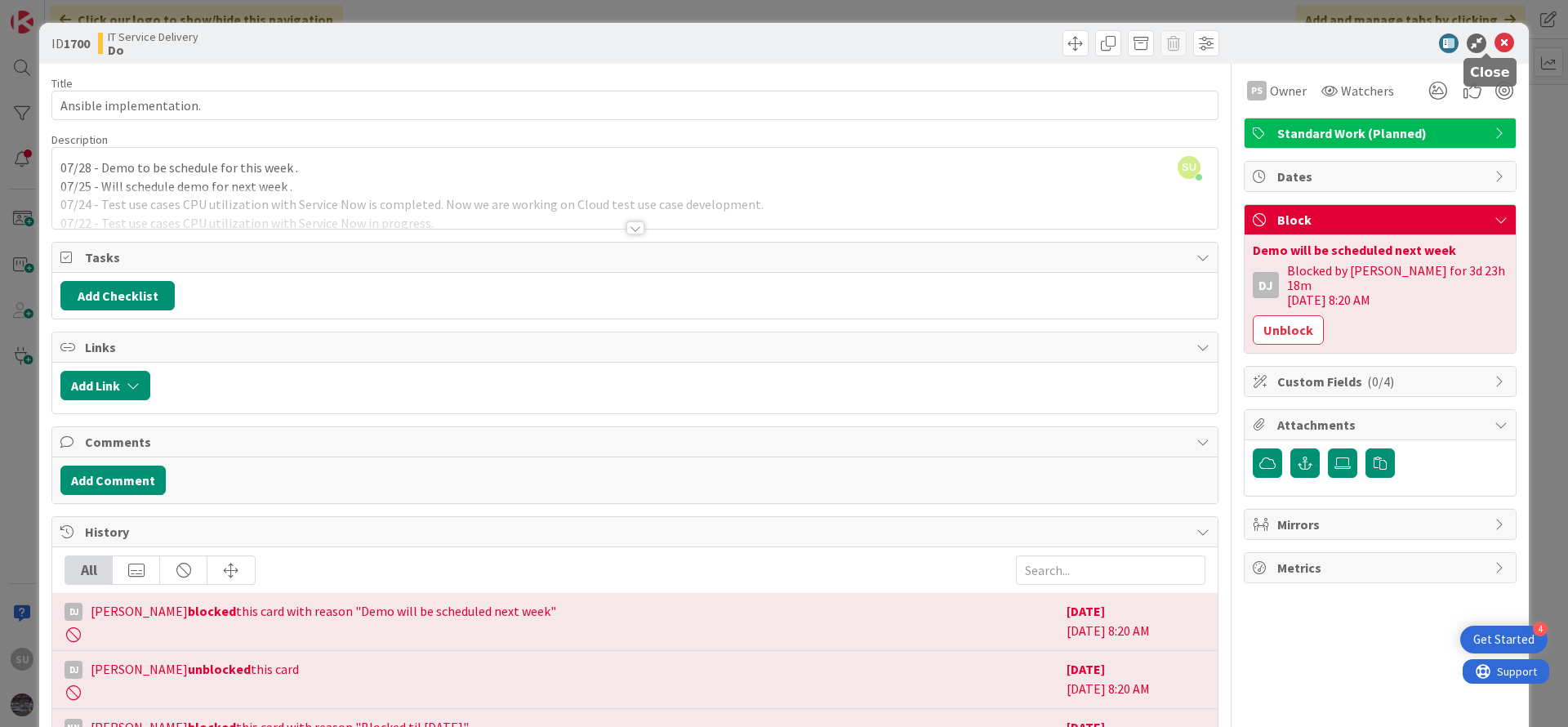
click at [1494, 45] on icon at bounding box center [1503, 43] width 19 height 19
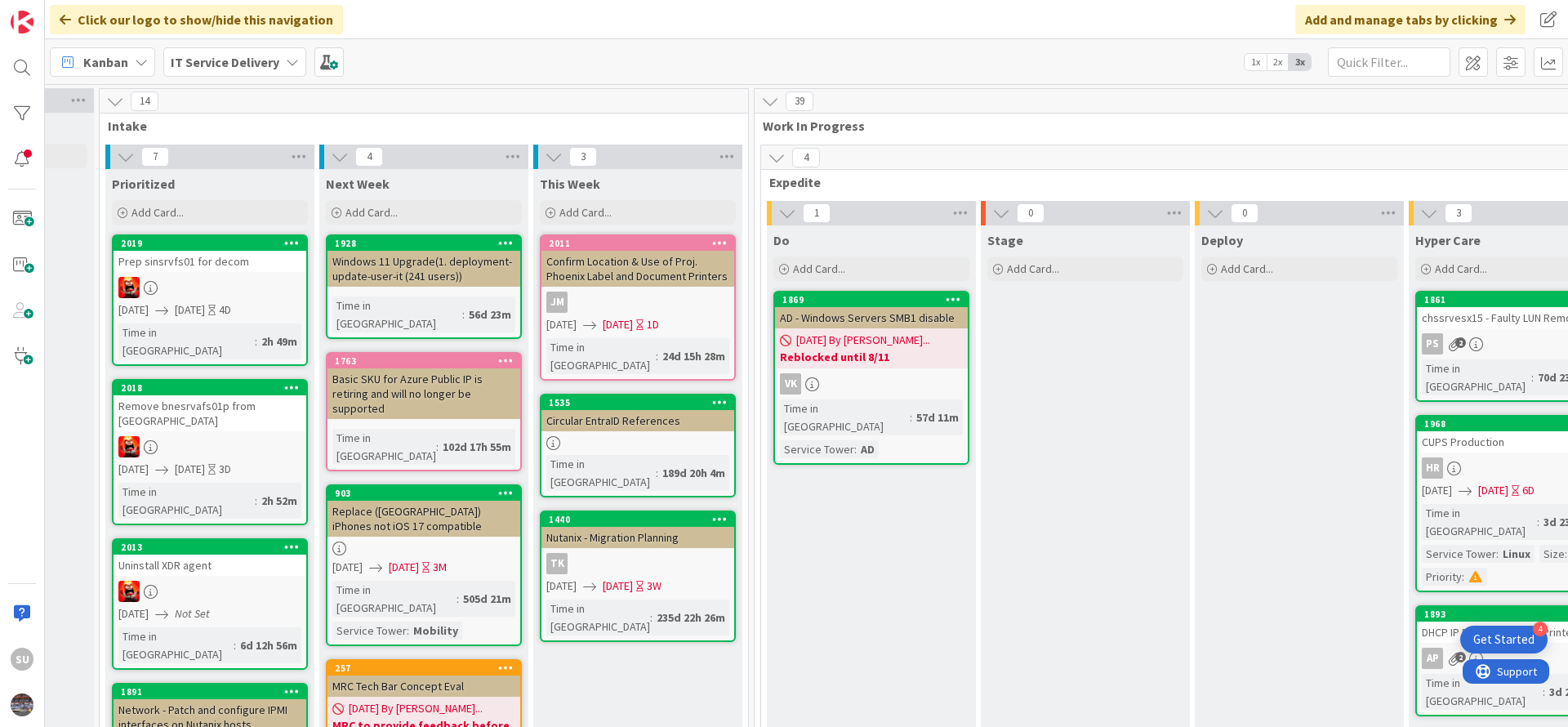
scroll to position [0, 357]
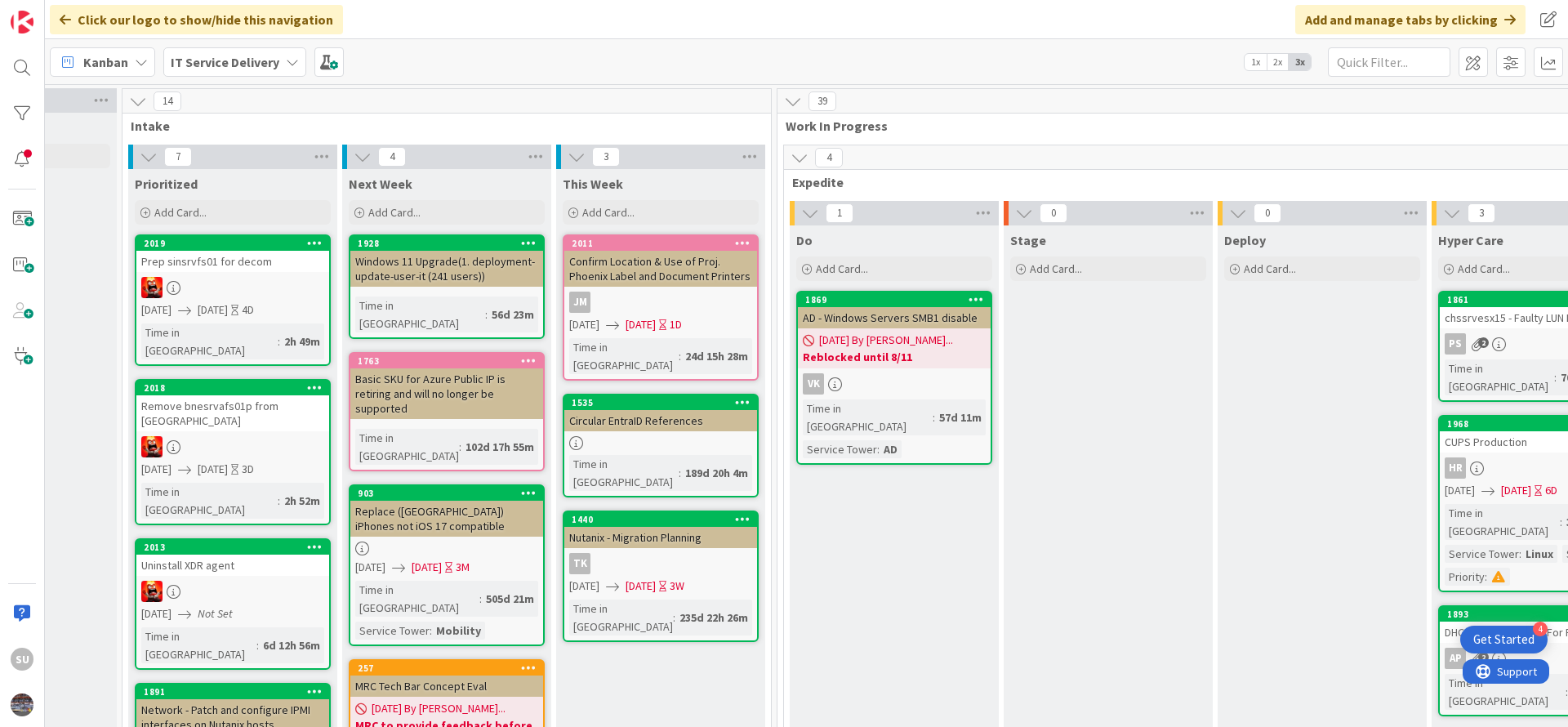
click at [258, 285] on div at bounding box center [233, 287] width 193 height 21
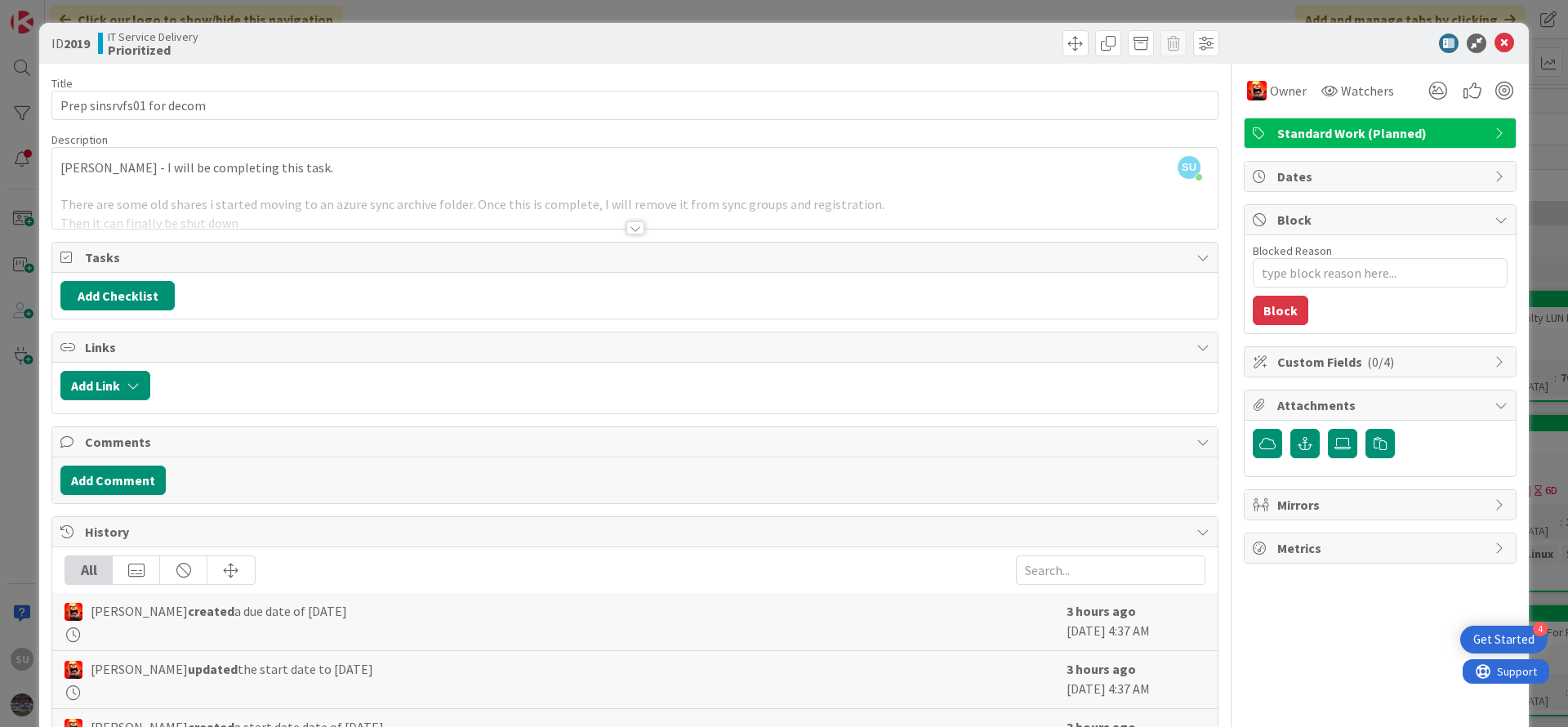
click at [626, 225] on div at bounding box center [634, 228] width 18 height 13
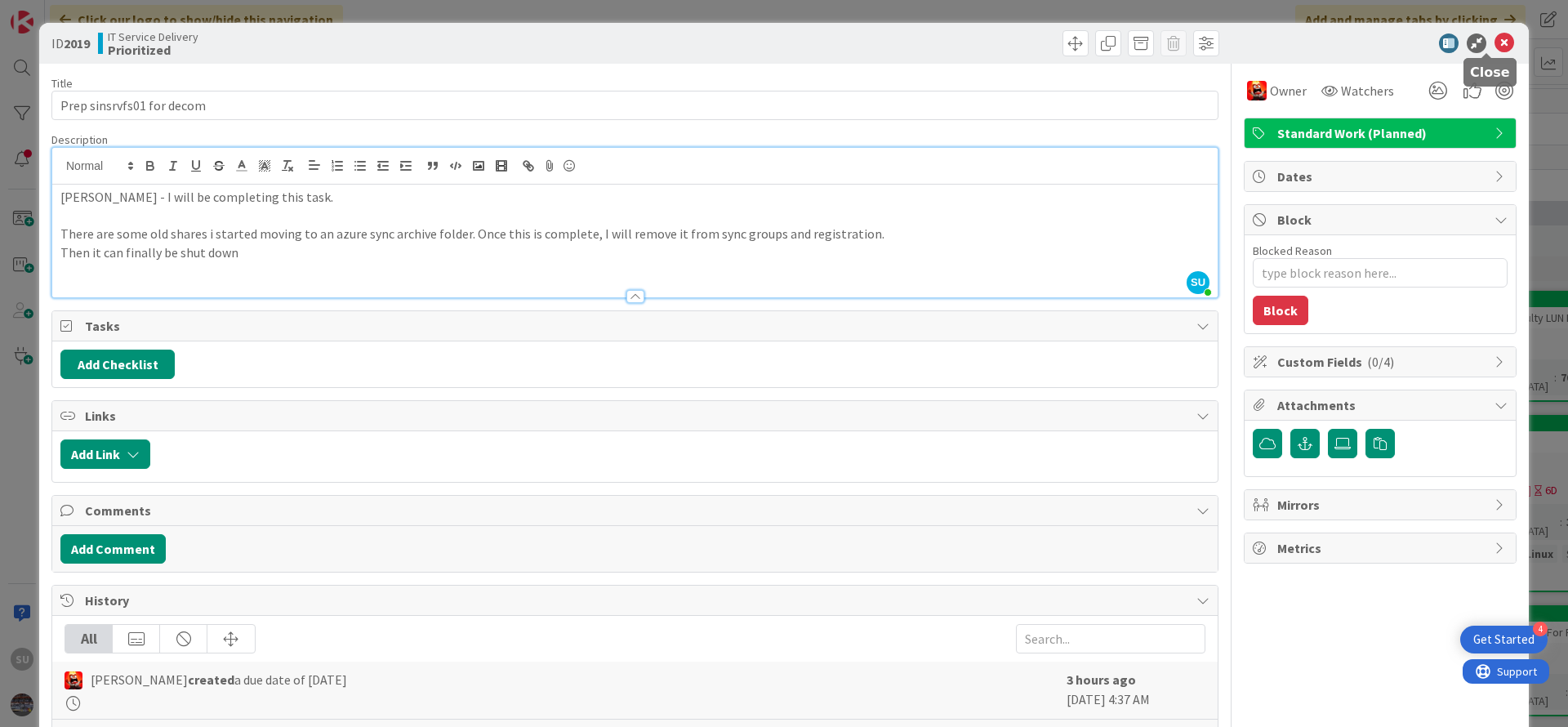
click at [1494, 41] on icon at bounding box center [1503, 43] width 19 height 19
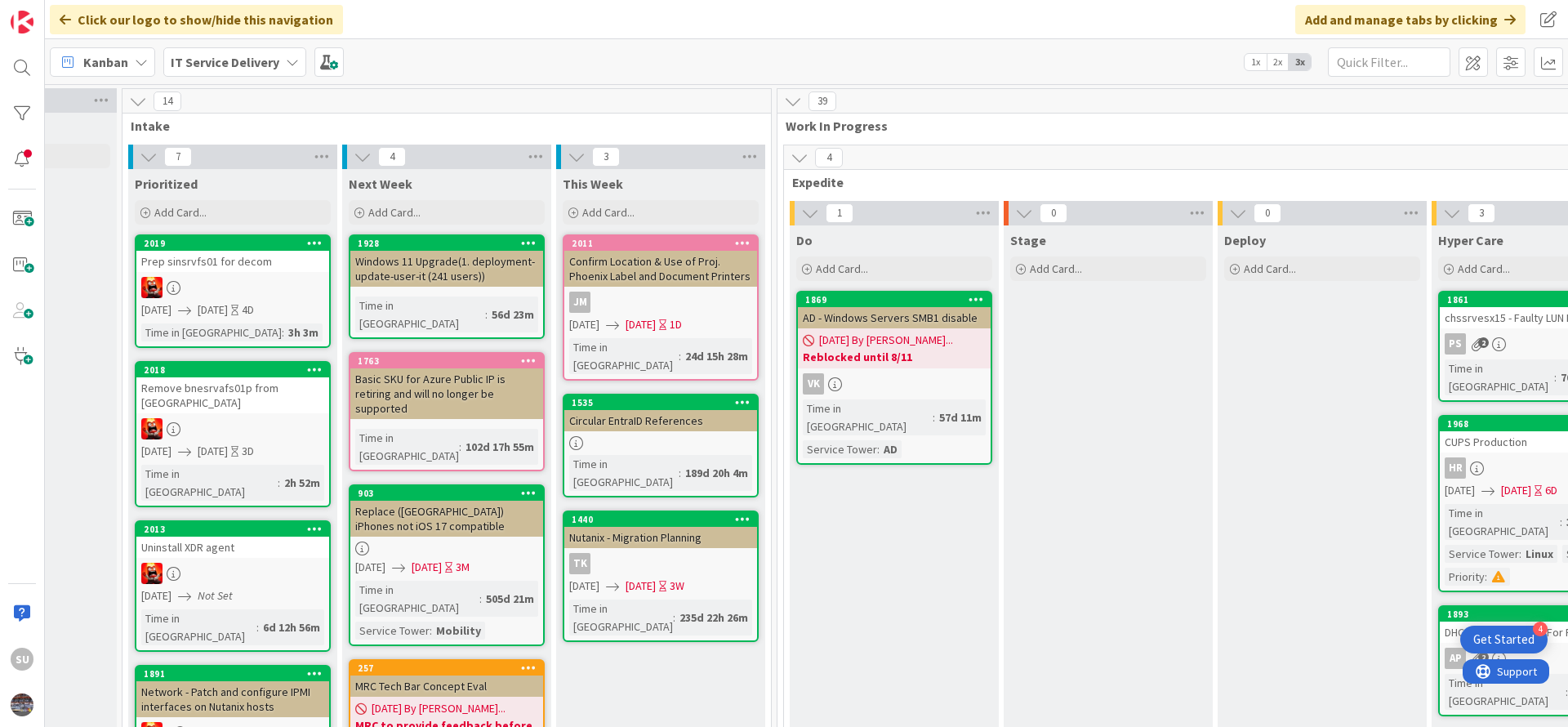
scroll to position [123, 357]
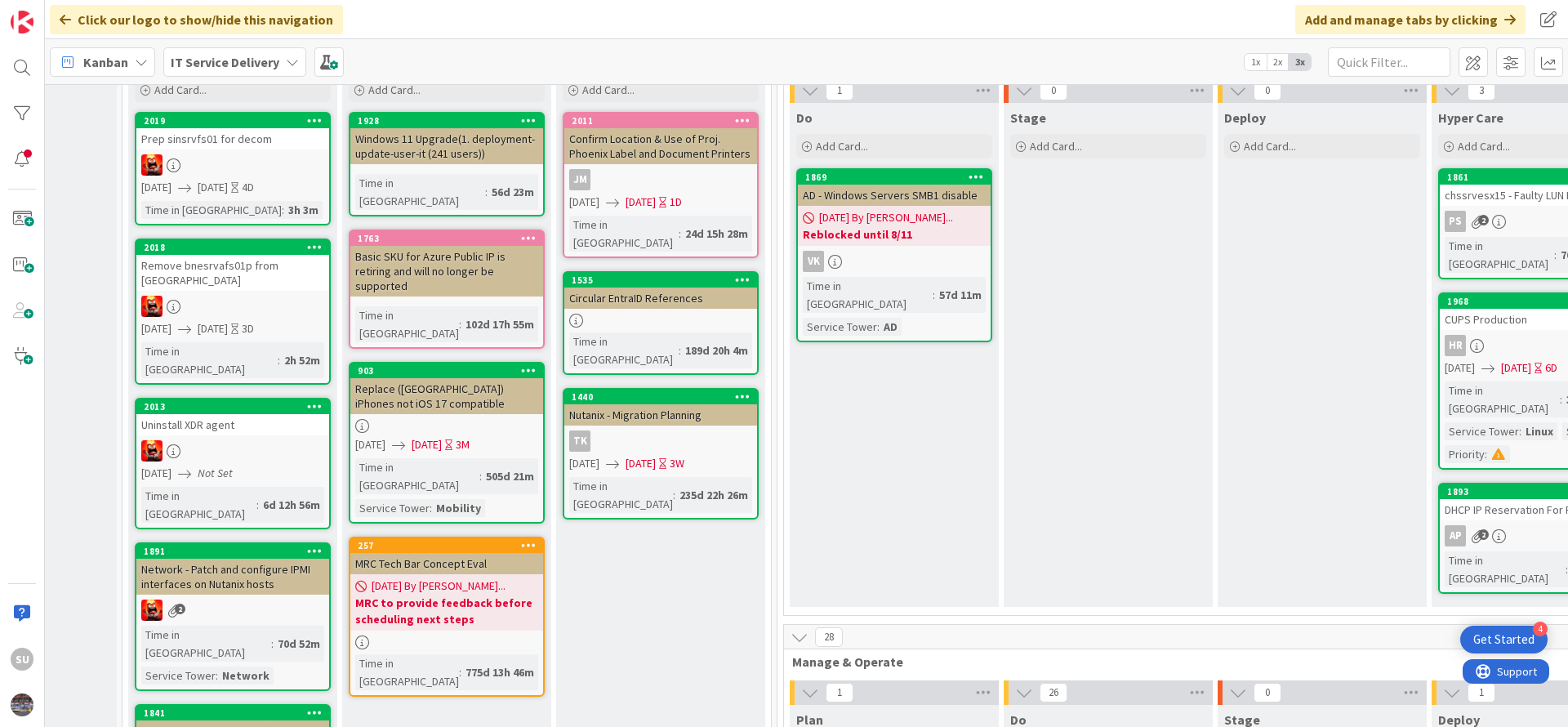
click at [237, 296] on div at bounding box center [233, 306] width 193 height 21
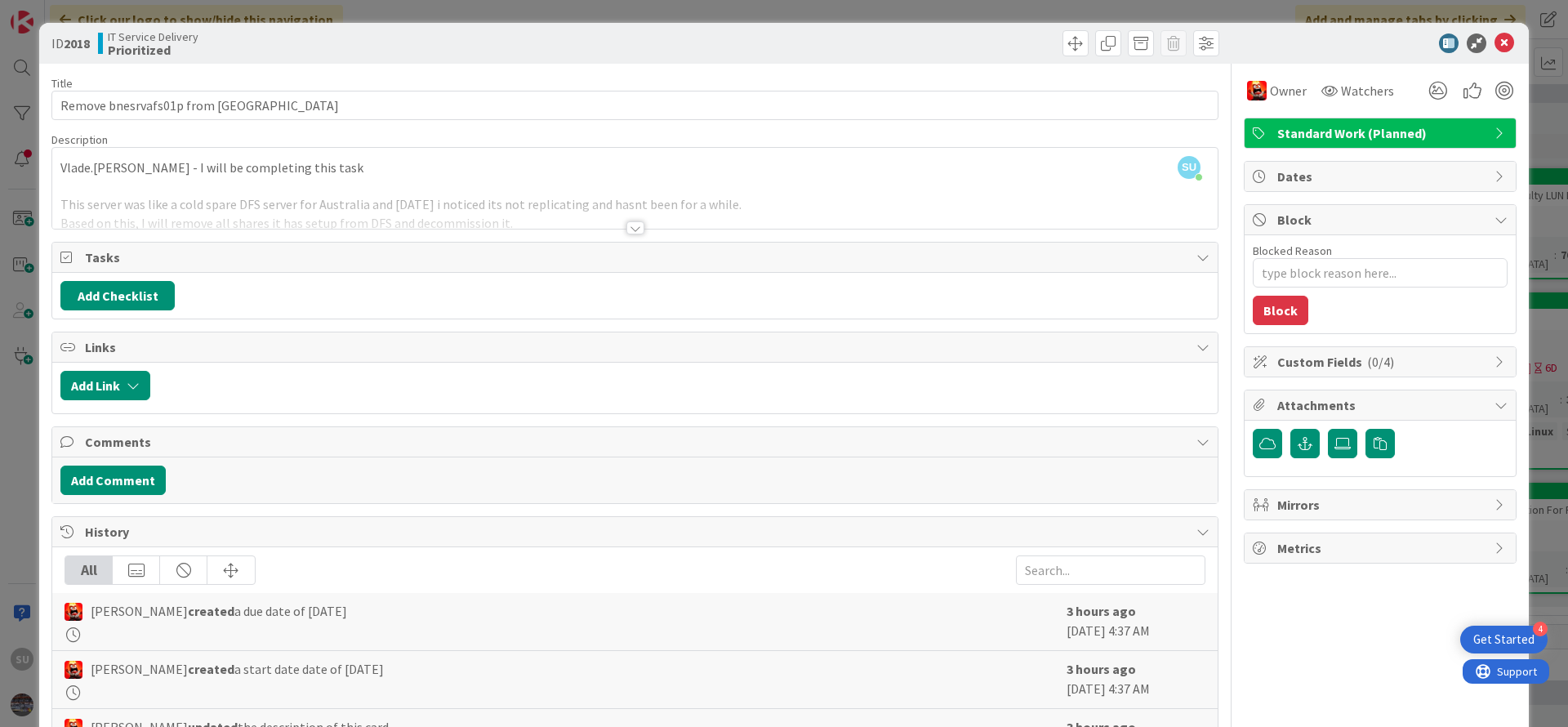
click at [628, 223] on div at bounding box center [634, 228] width 18 height 13
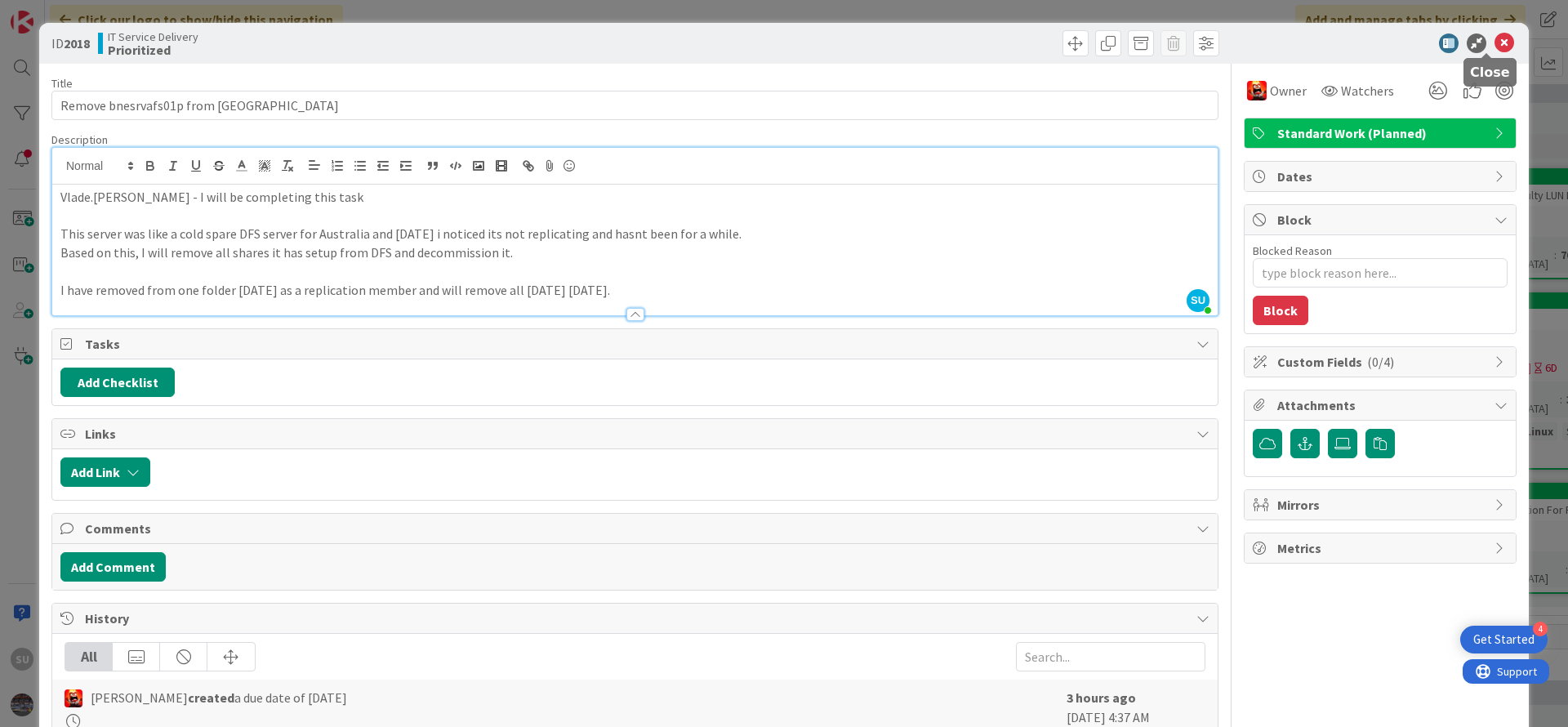
click at [1494, 49] on icon at bounding box center [1503, 43] width 19 height 19
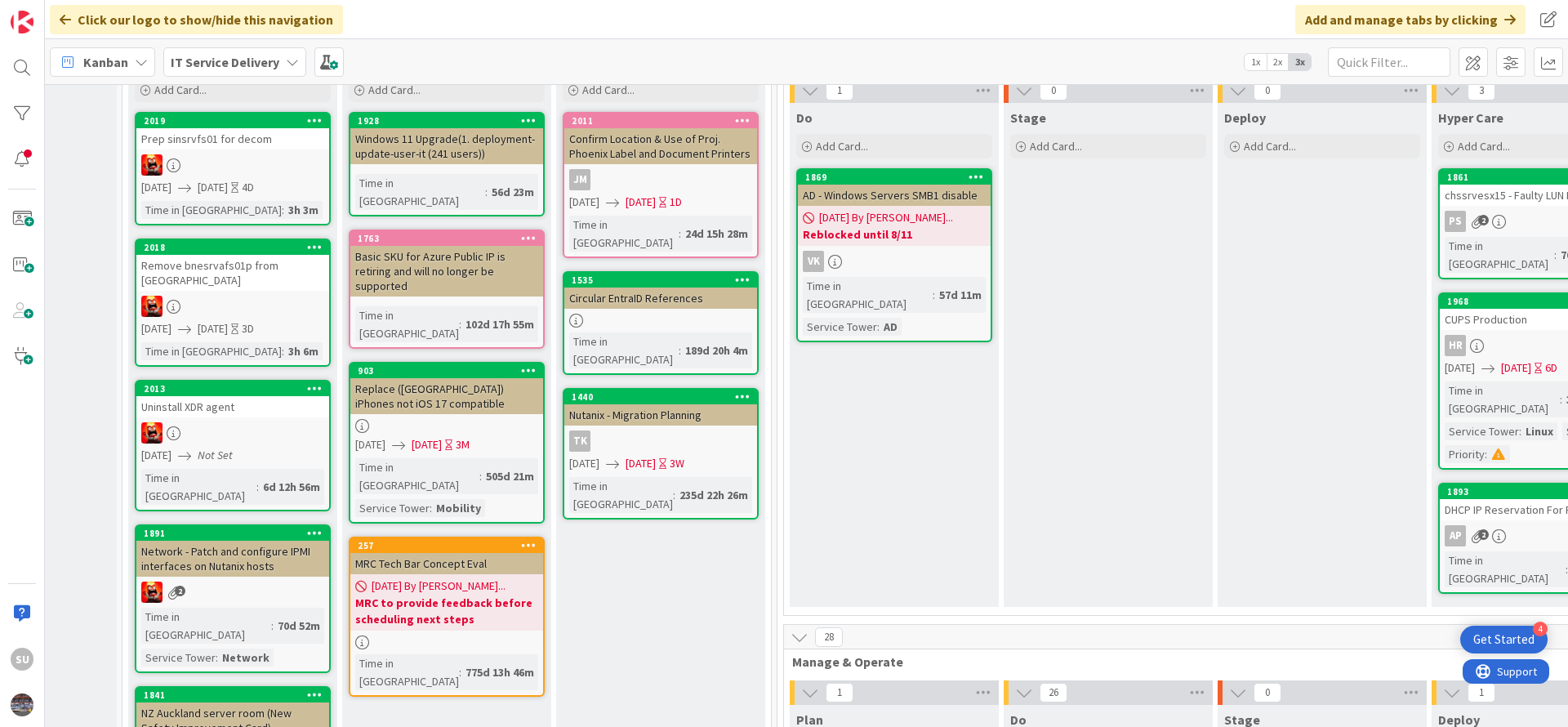
scroll to position [245, 357]
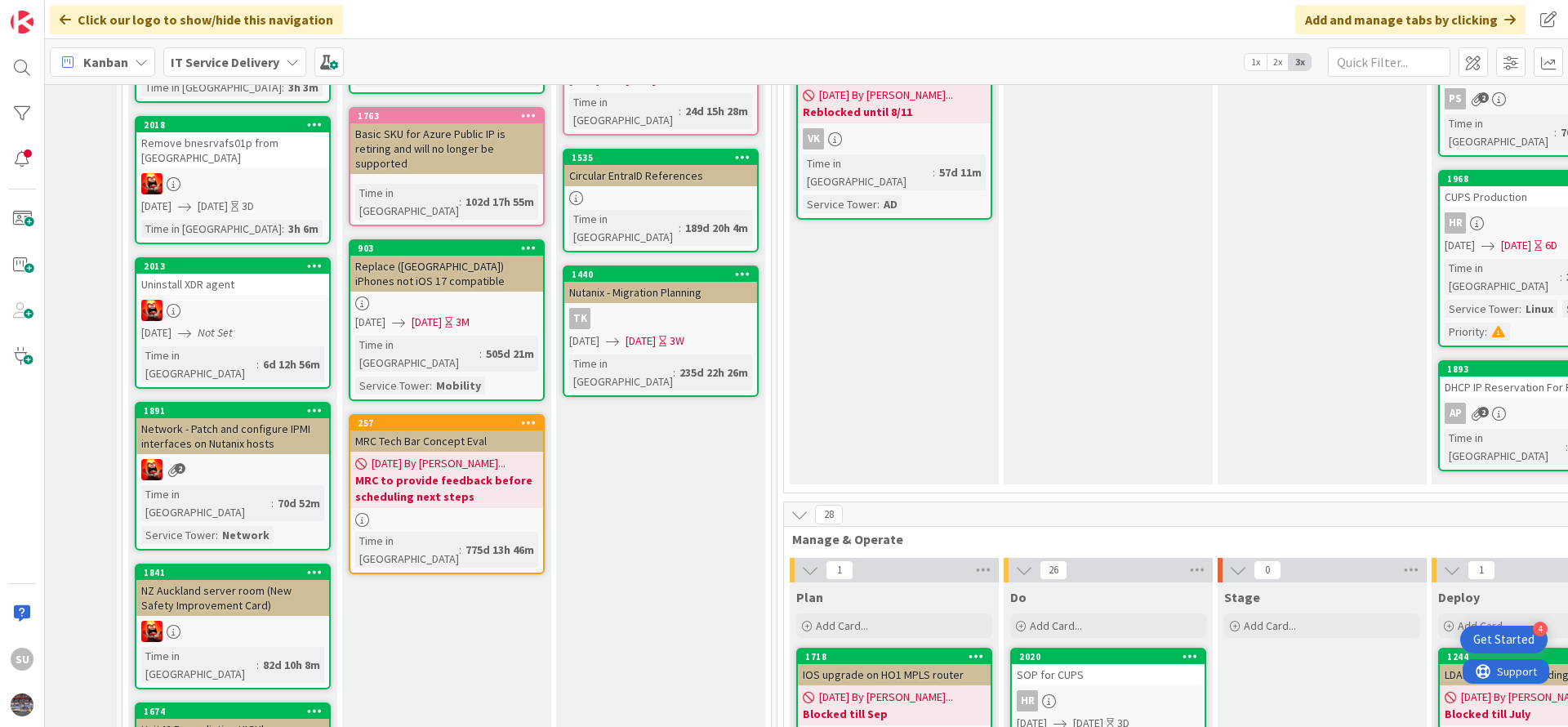
click at [230, 300] on div at bounding box center [233, 310] width 193 height 21
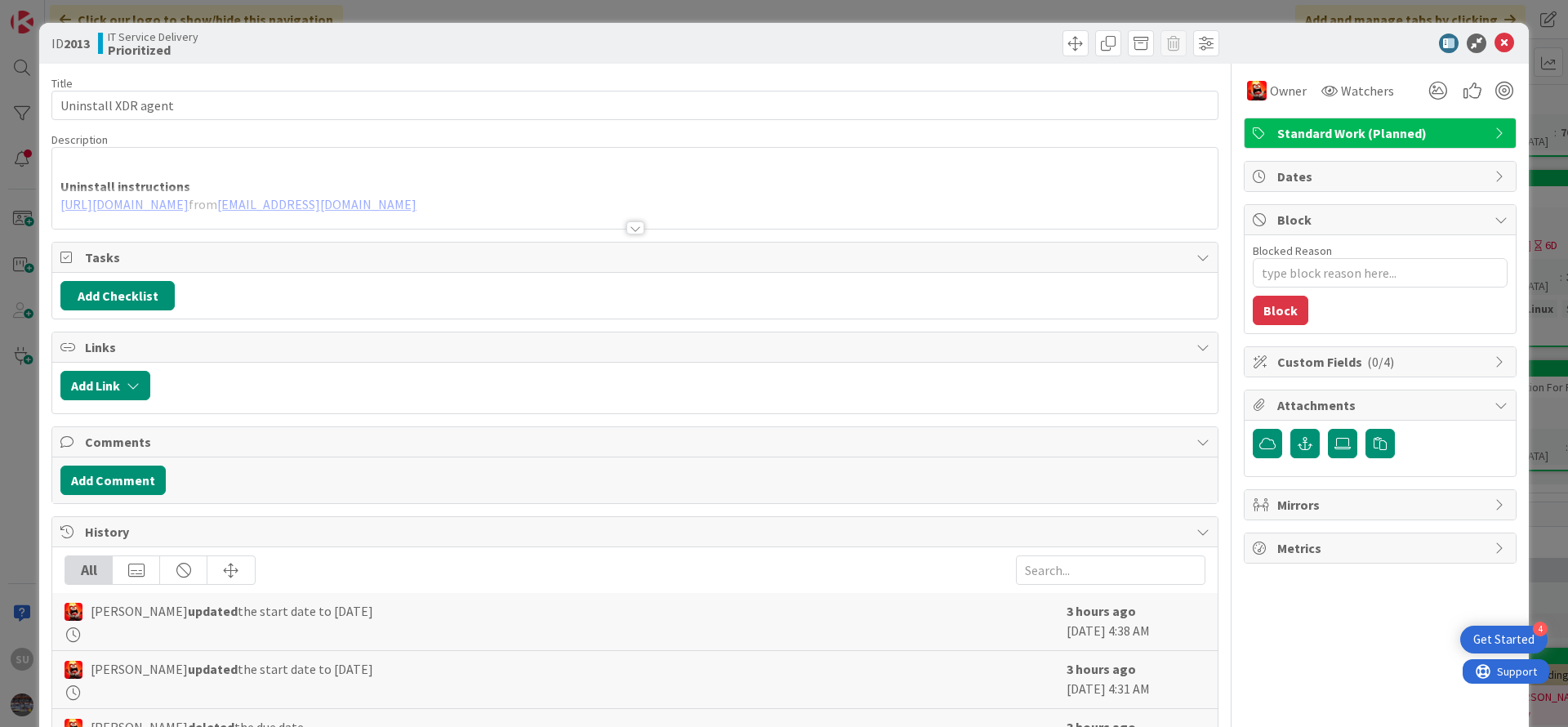
click at [626, 229] on div at bounding box center [634, 228] width 18 height 13
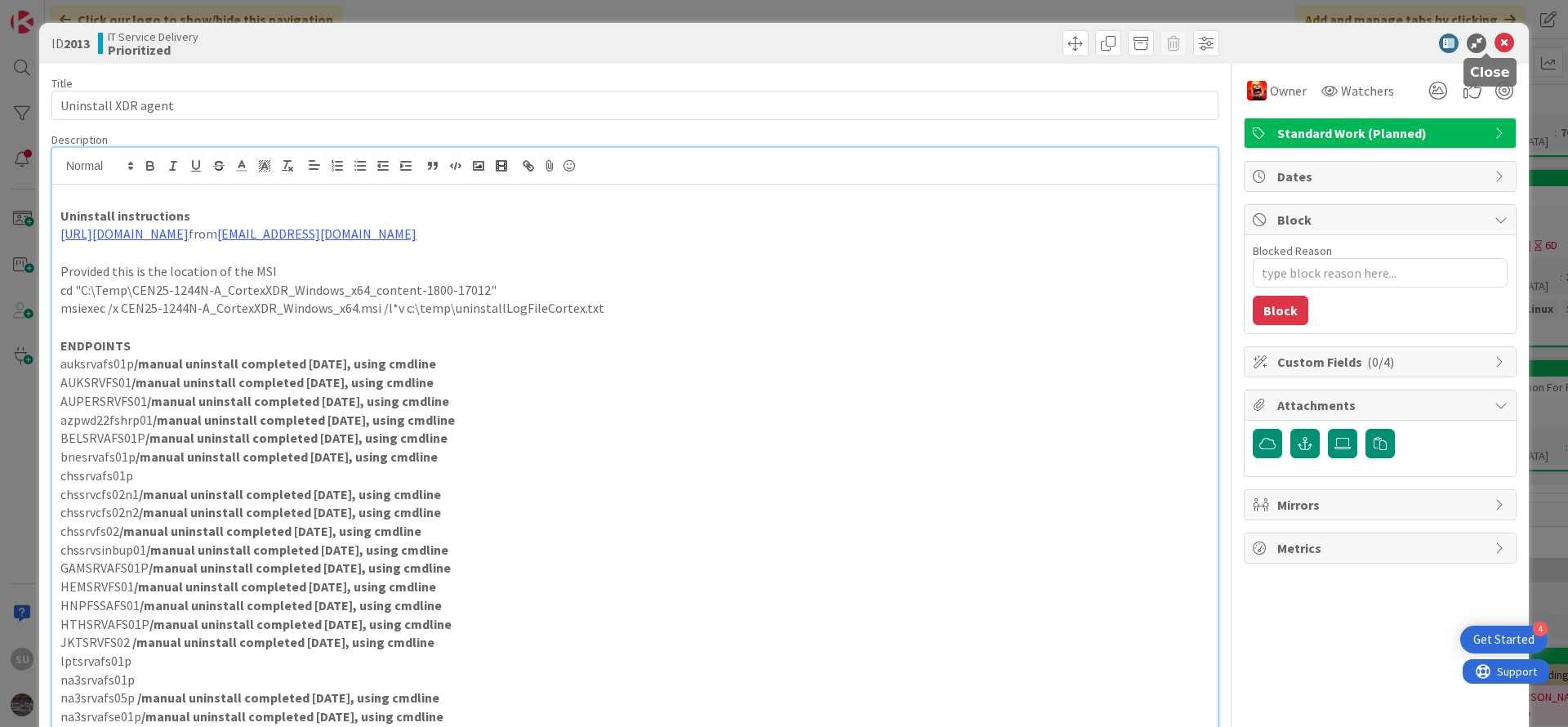
click at [1494, 46] on icon at bounding box center [1503, 43] width 19 height 19
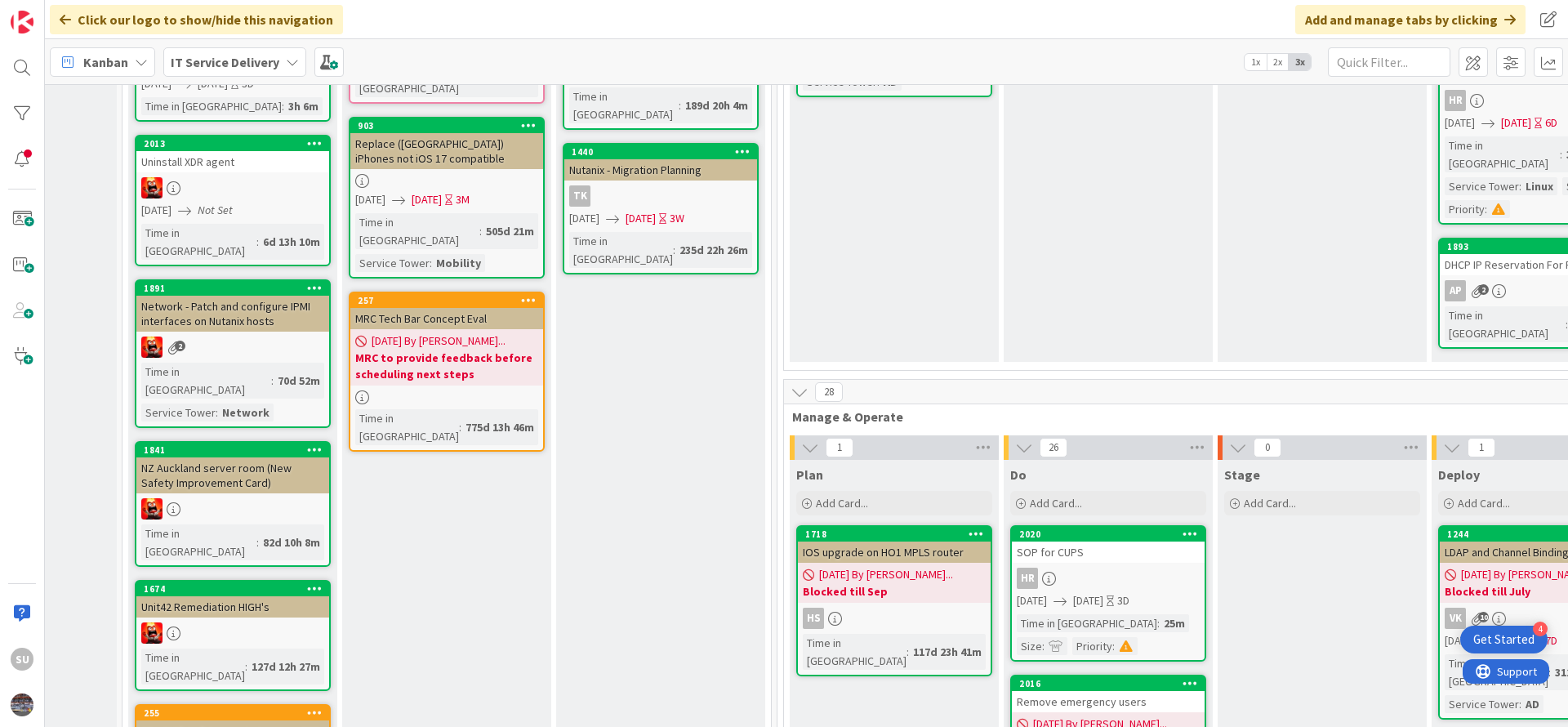
click at [255, 337] on div "2" at bounding box center [233, 347] width 193 height 21
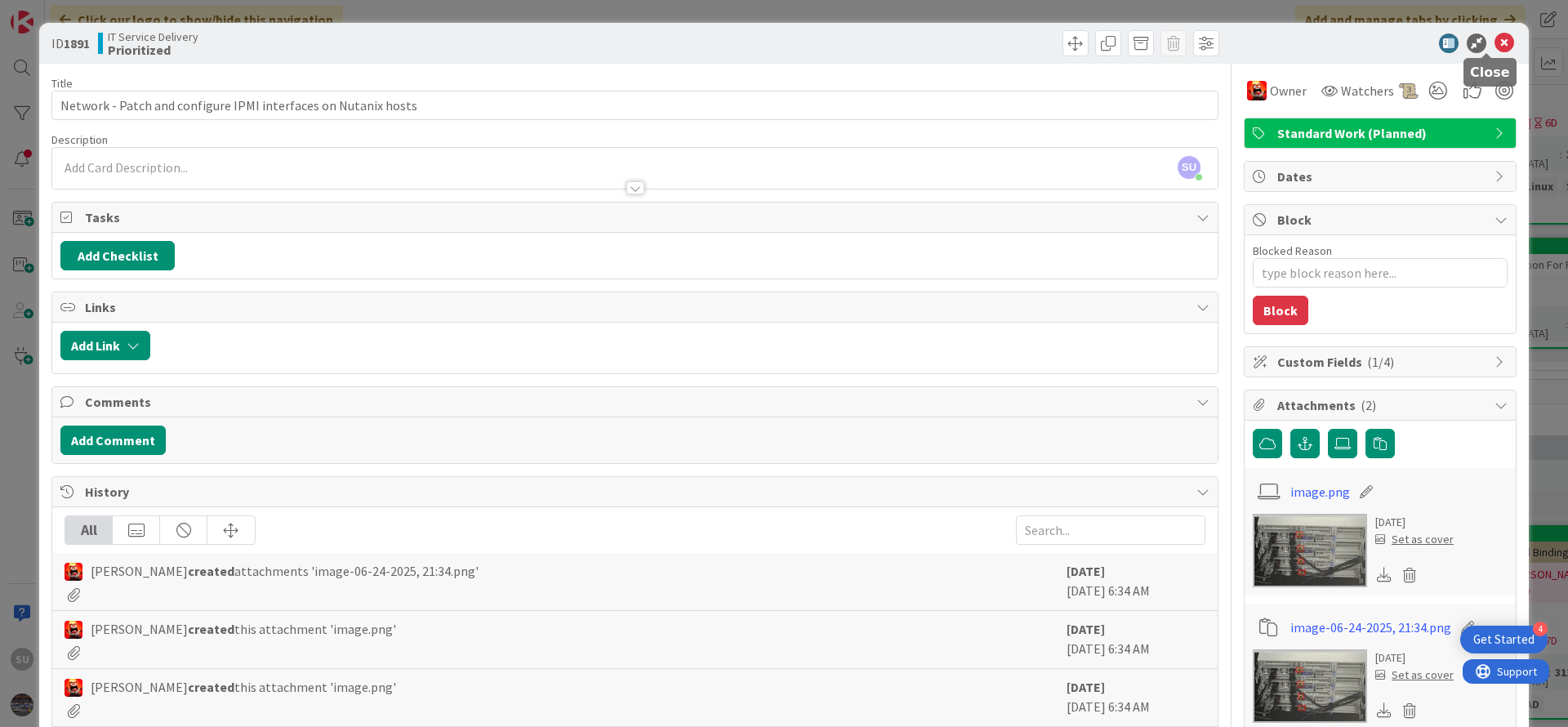
click at [1494, 39] on icon at bounding box center [1503, 43] width 19 height 19
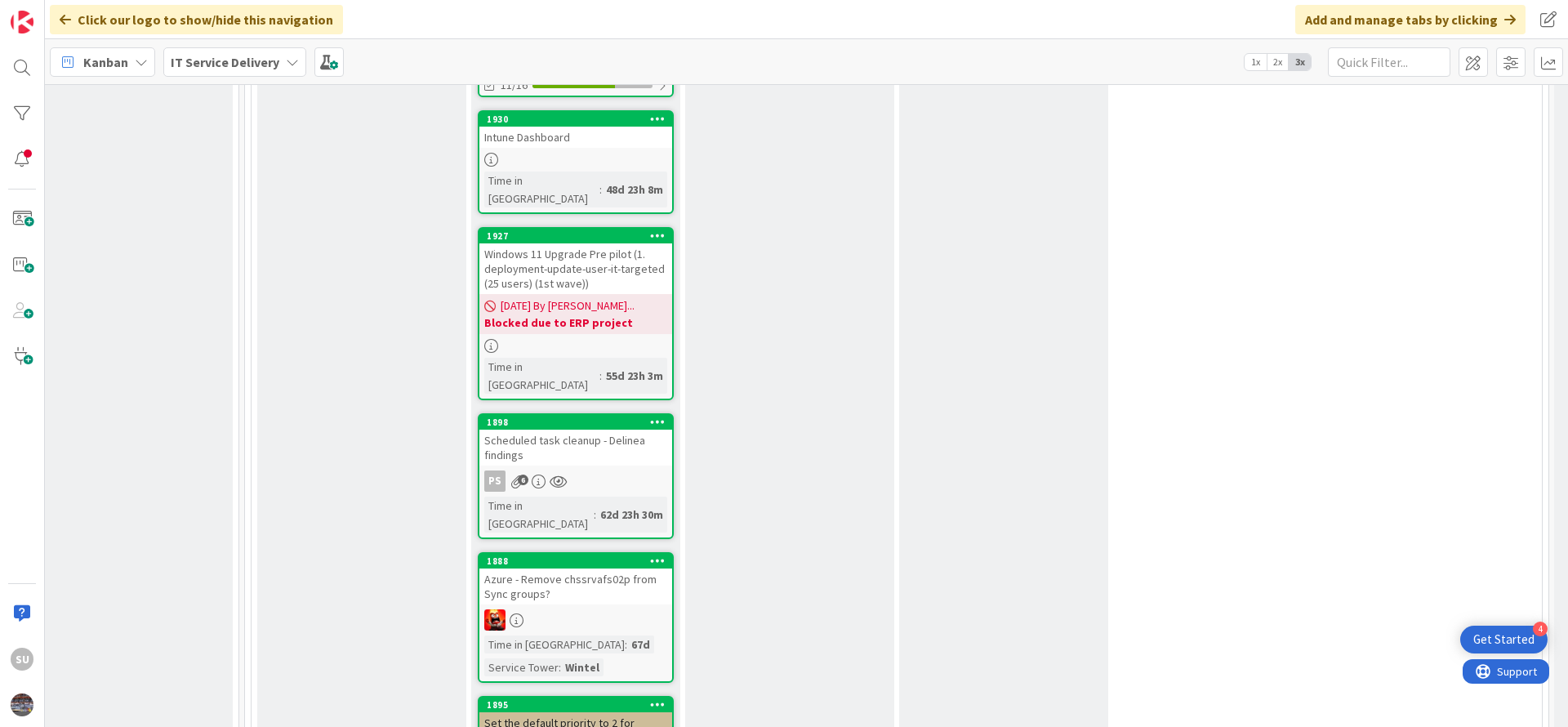
scroll to position [2574, 889]
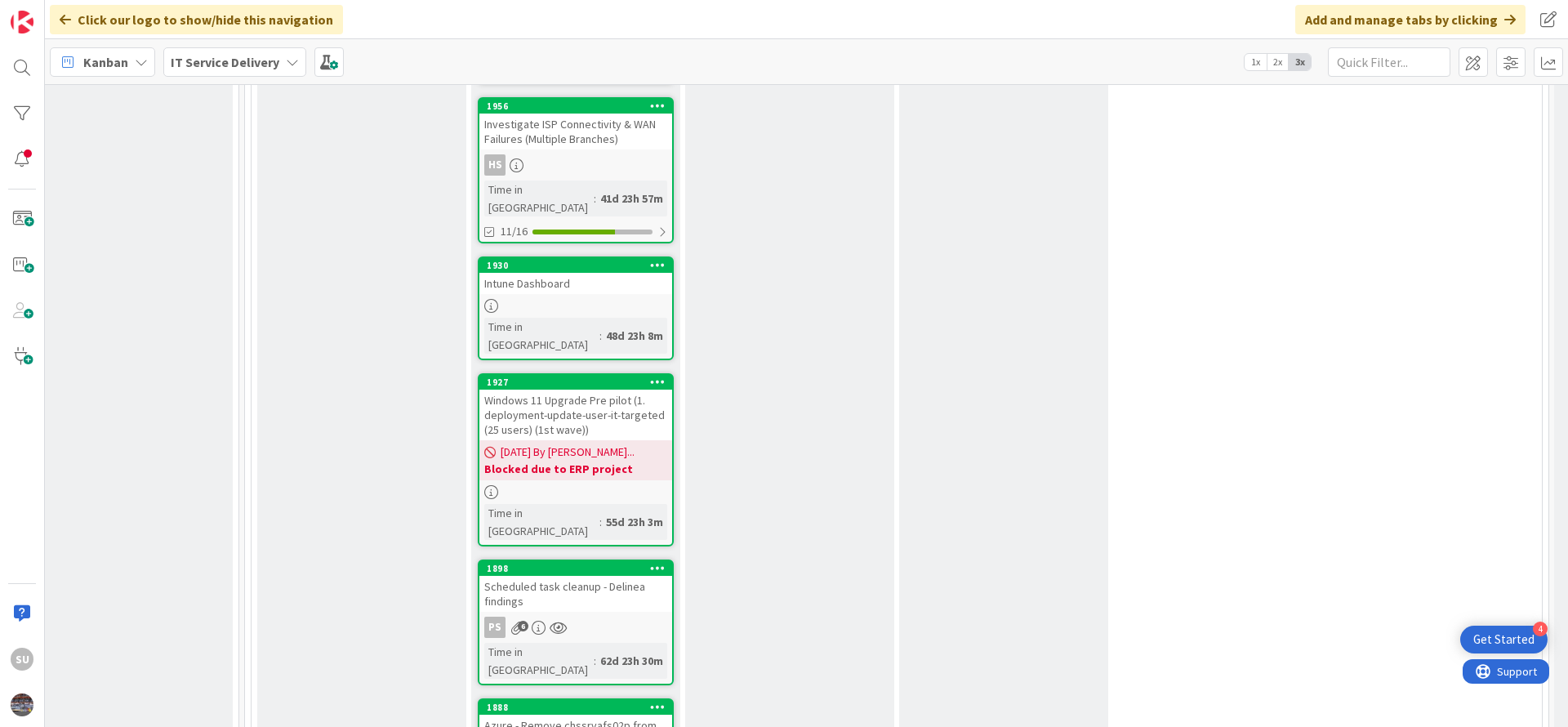
click at [620, 576] on div "Scheduled task cleanup - Delinea findings" at bounding box center [576, 594] width 193 height 36
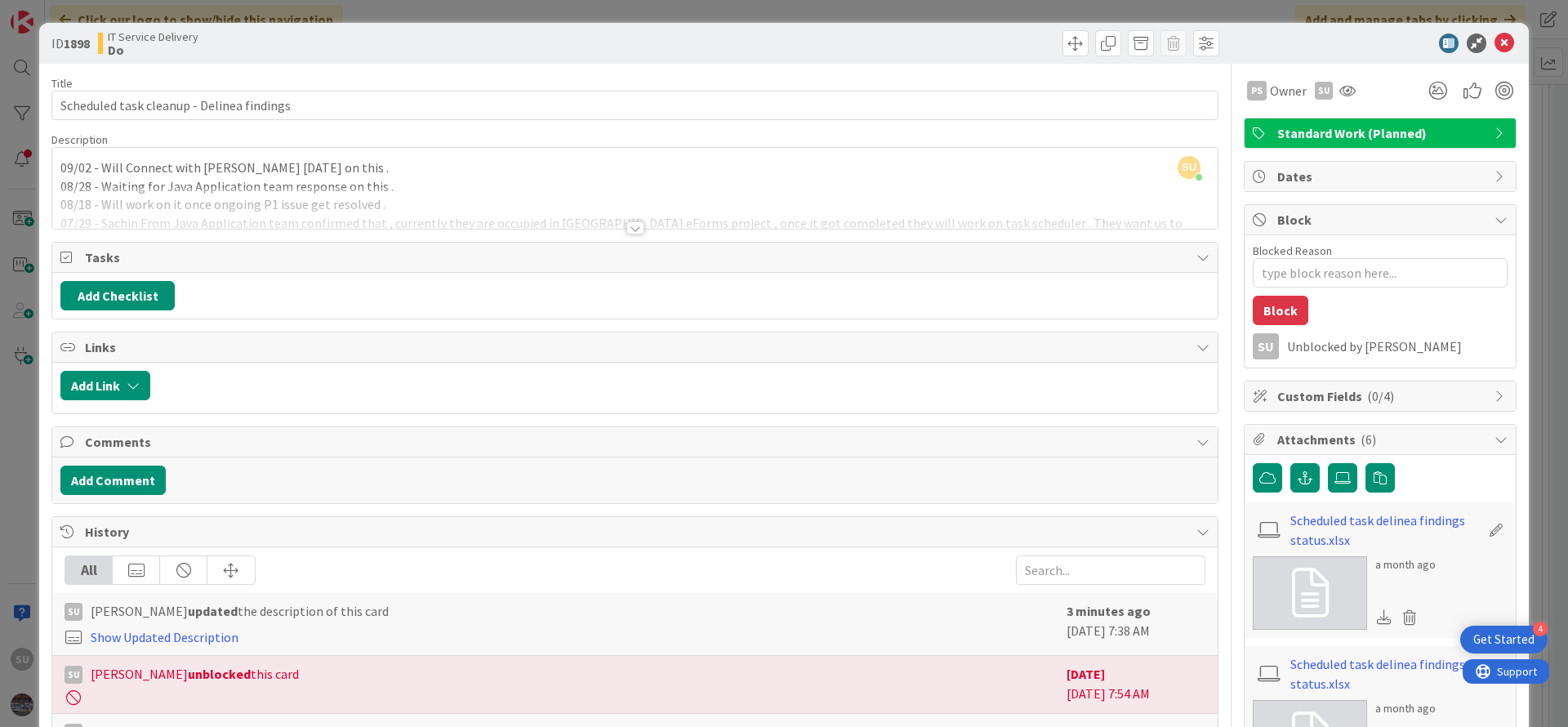
click at [1377, 617] on icon at bounding box center [1384, 617] width 15 height 15
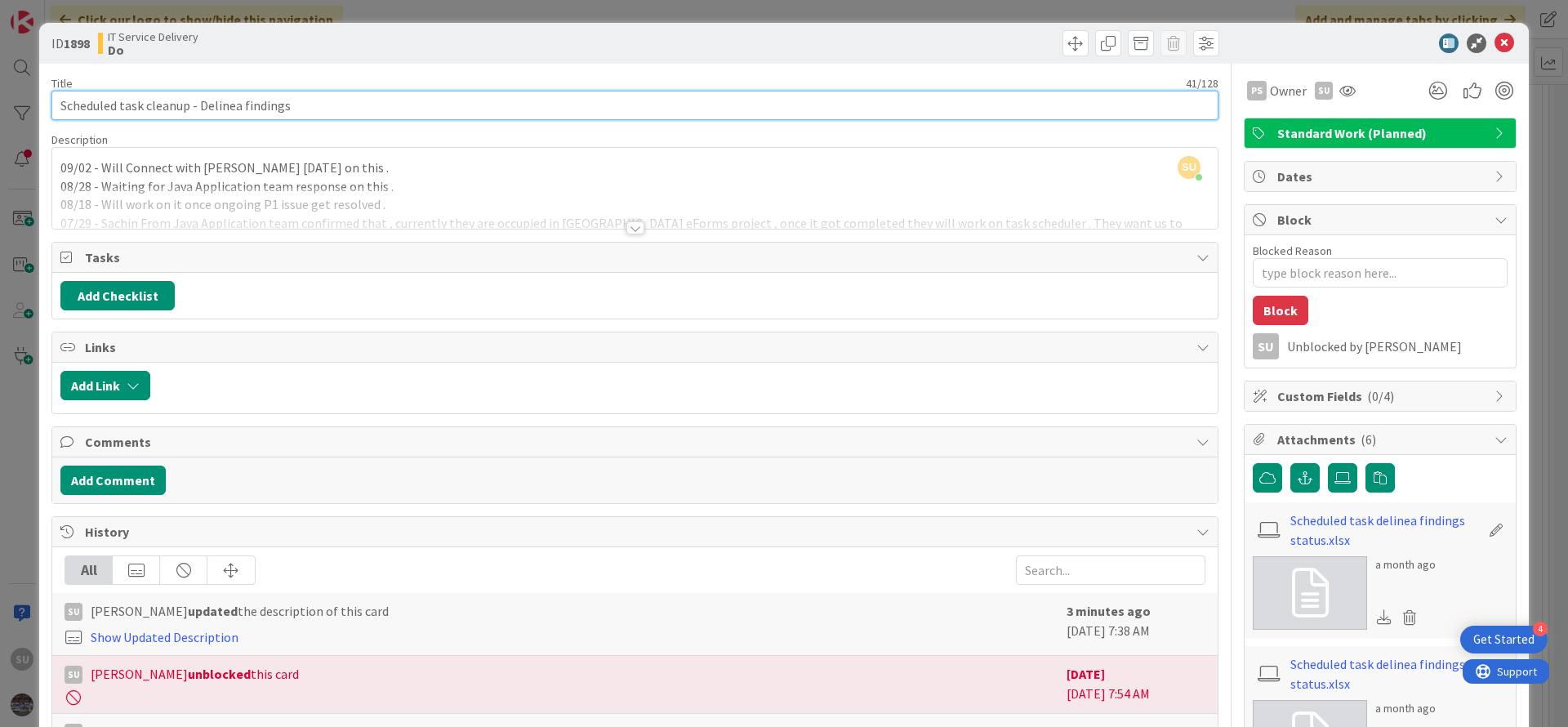
drag, startPoint x: 189, startPoint y: 104, endPoint x: 39, endPoint y: 106, distance: 150.0
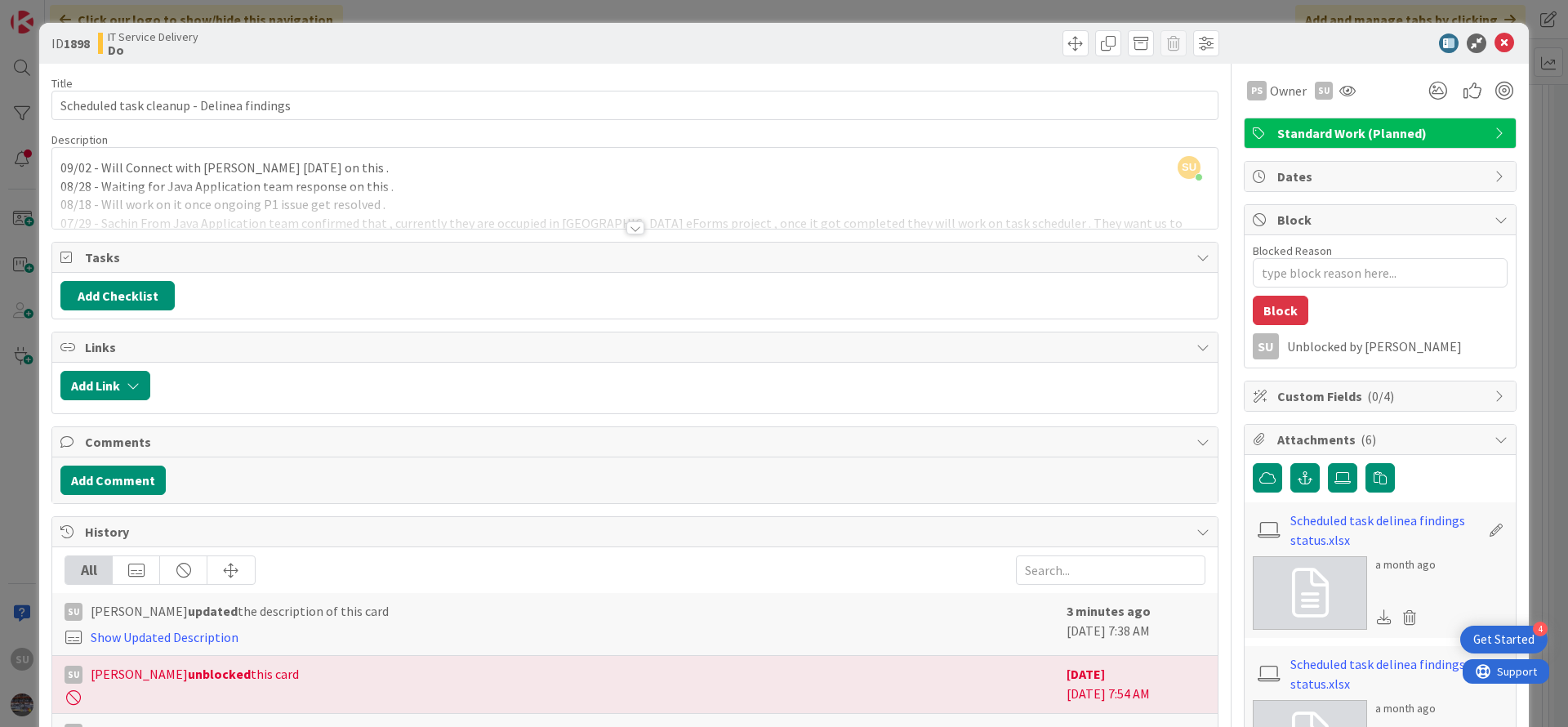
click at [626, 230] on div at bounding box center [634, 228] width 18 height 13
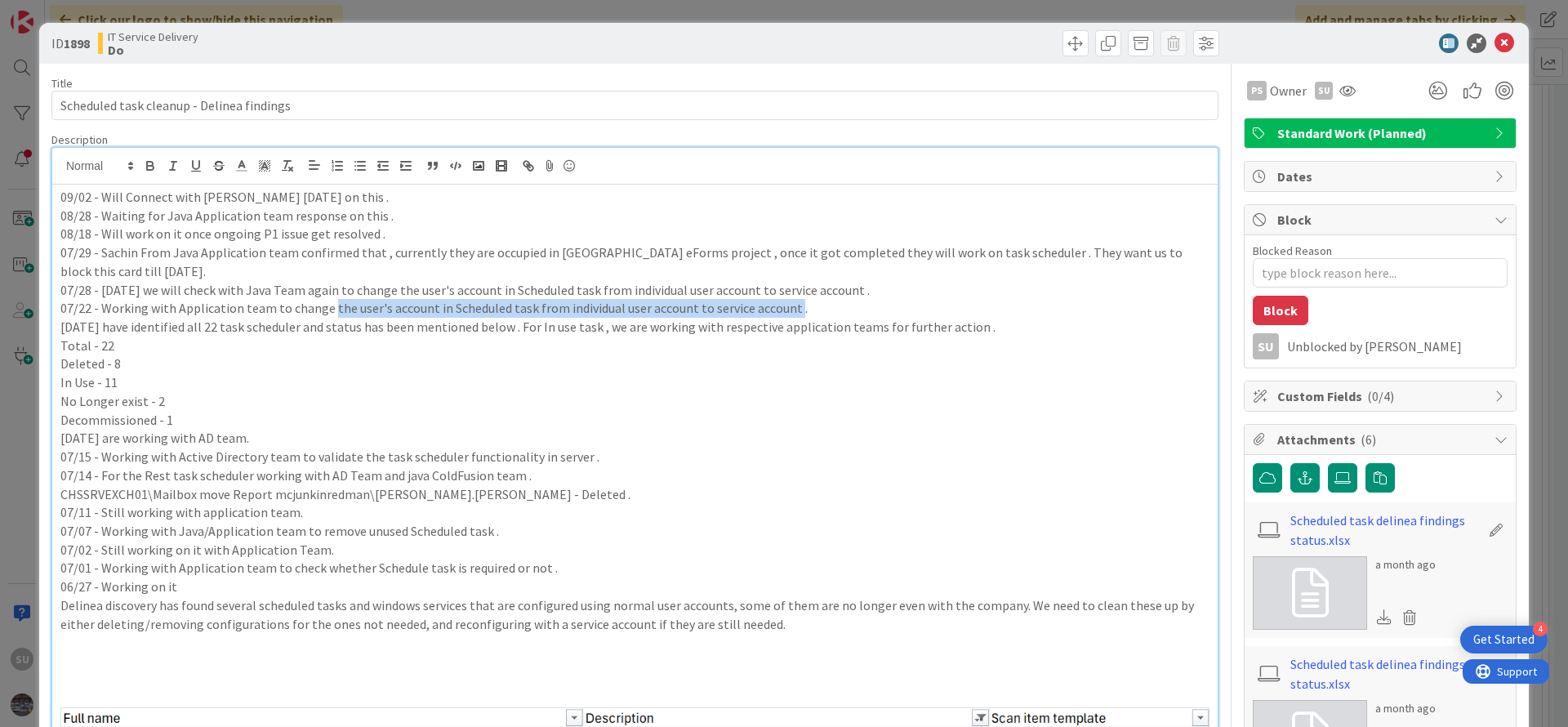
drag, startPoint x: 785, startPoint y: 309, endPoint x: 326, endPoint y: 300, distance: 459.1
click at [326, 300] on p "07/22 - Working with Application team to change the user's account in Scheduled…" at bounding box center [634, 308] width 1149 height 18
copy p "the user's account in Scheduled task from individual user account to service ac…"
type textarea "x"
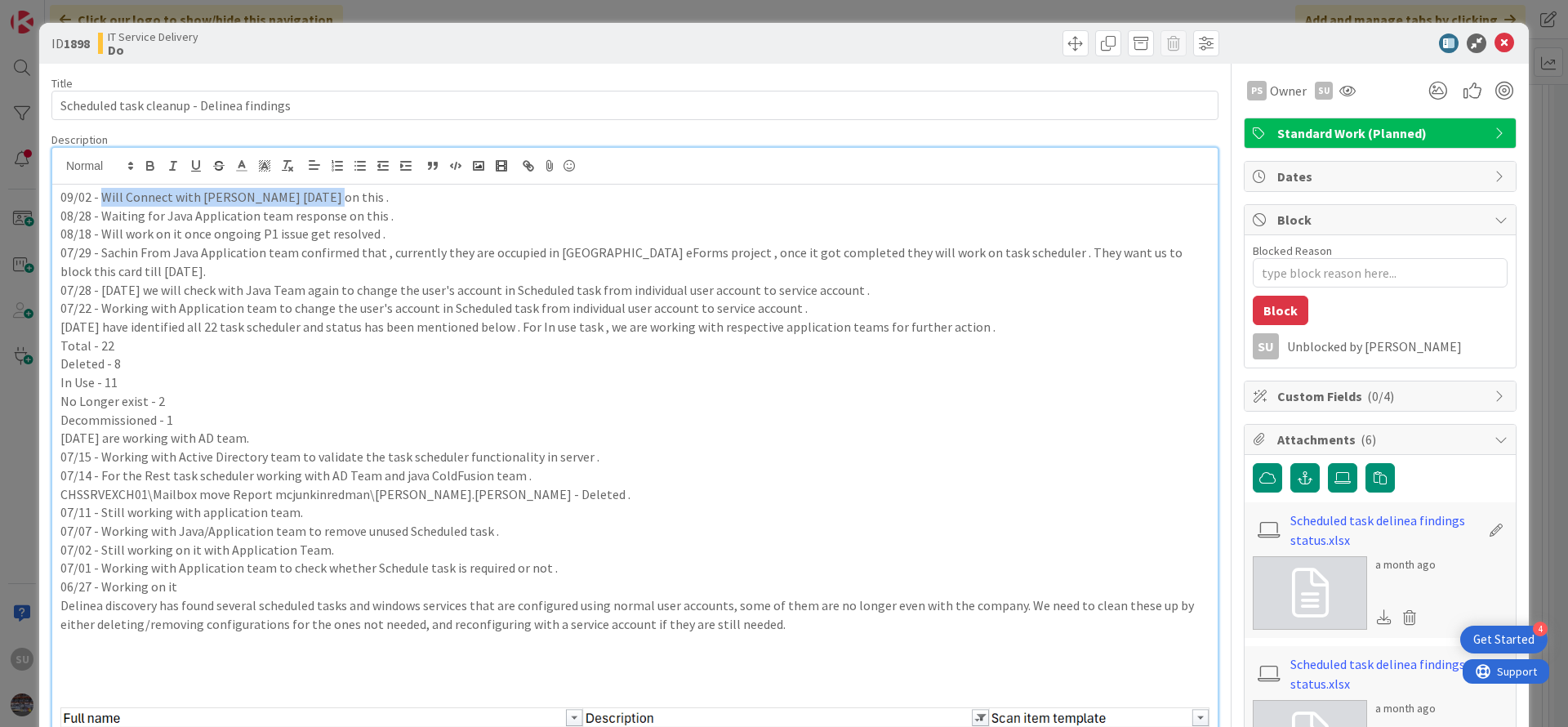
drag, startPoint x: 311, startPoint y: 194, endPoint x: 102, endPoint y: 198, distance: 209.0
click at [102, 198] on p "09/02 - Will Connect with [PERSON_NAME] [DATE] on this ." at bounding box center [634, 197] width 1149 height 18
click at [486, 234] on p "08/18 - Will work on it once ongoing P1 issue get resolved ." at bounding box center [634, 234] width 1149 height 18
click at [142, 196] on p "09/02 - Sheet Has been shared with Java Application team , they will review it …" at bounding box center [634, 197] width 1149 height 18
click at [1494, 39] on icon at bounding box center [1503, 43] width 19 height 19
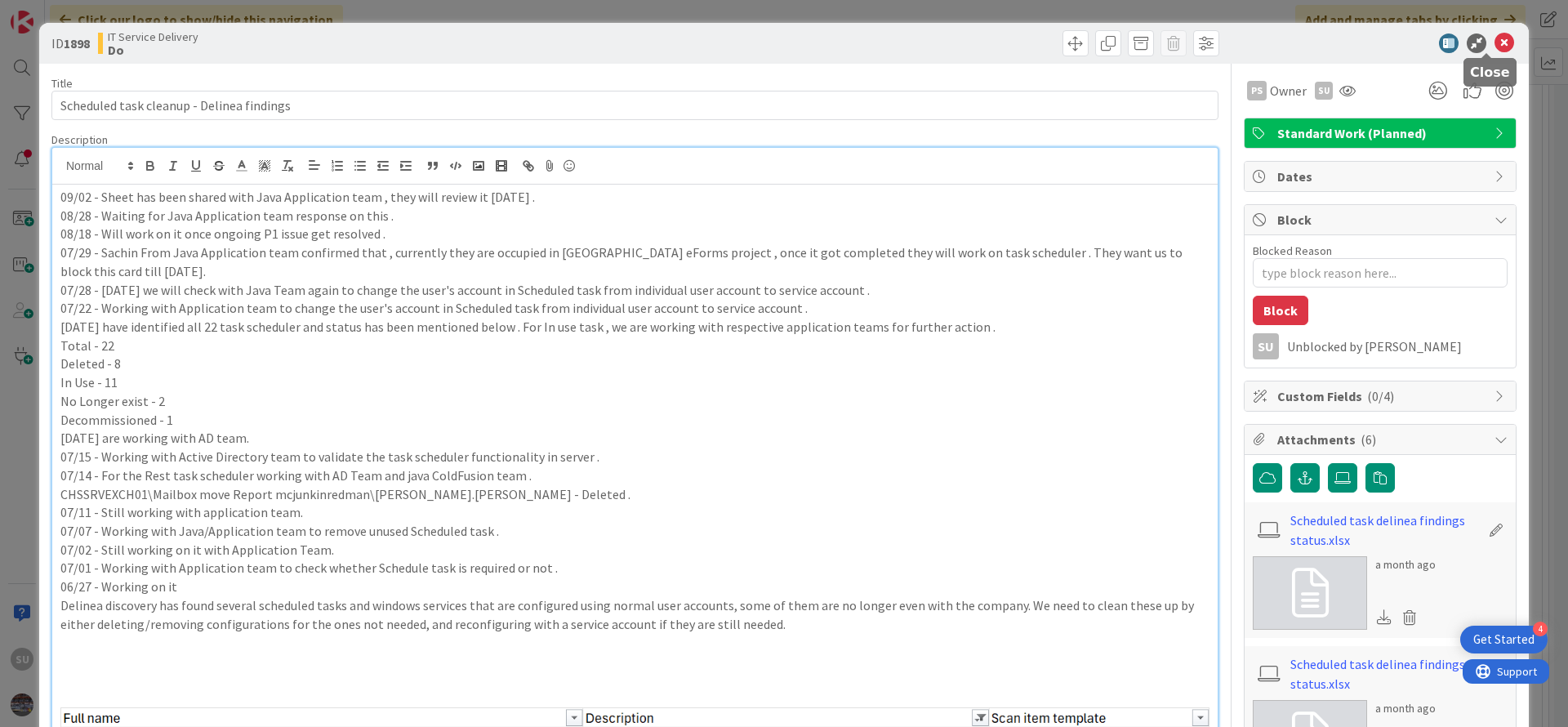
type textarea "x"
